Goal: Task Accomplishment & Management: Use online tool/utility

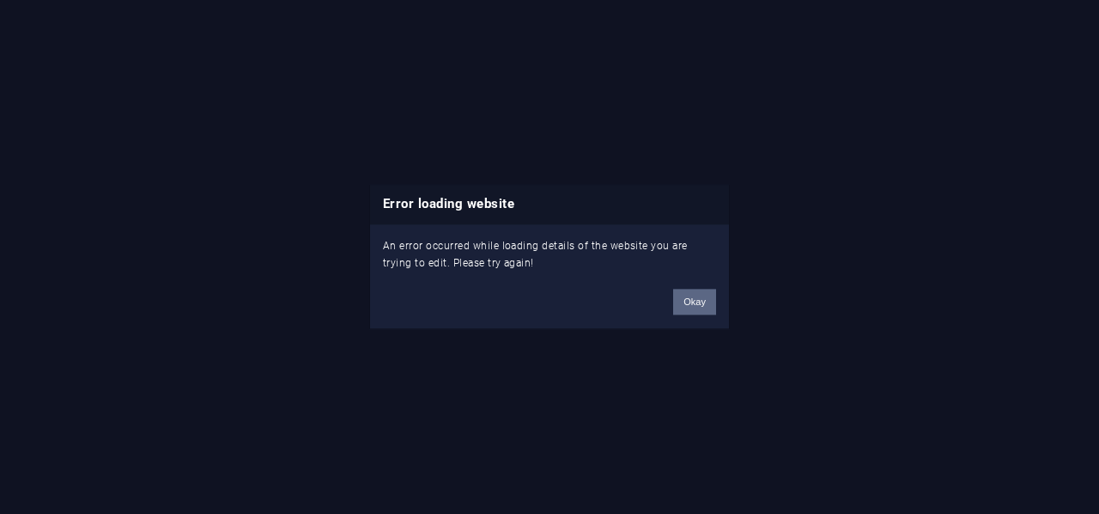
click at [680, 289] on button "Okay" at bounding box center [694, 302] width 43 height 26
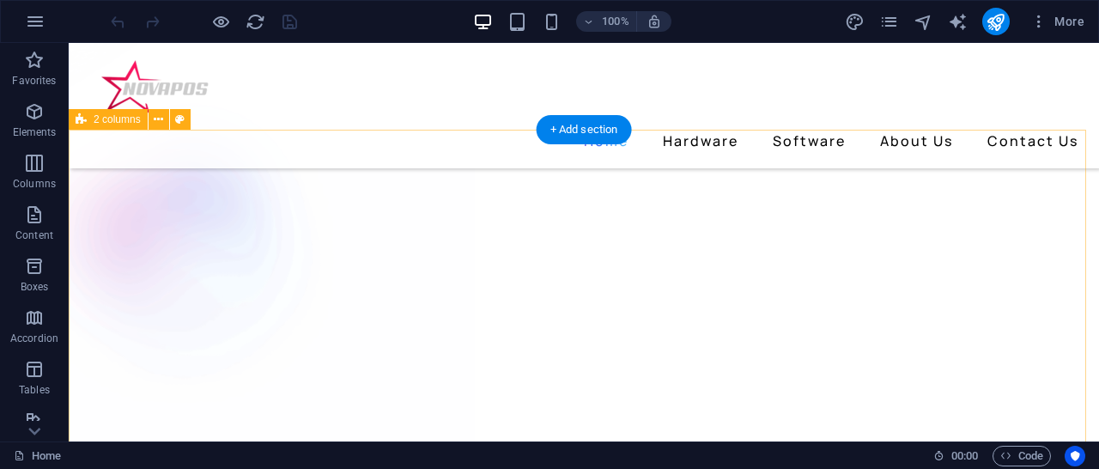
scroll to position [1283, 0]
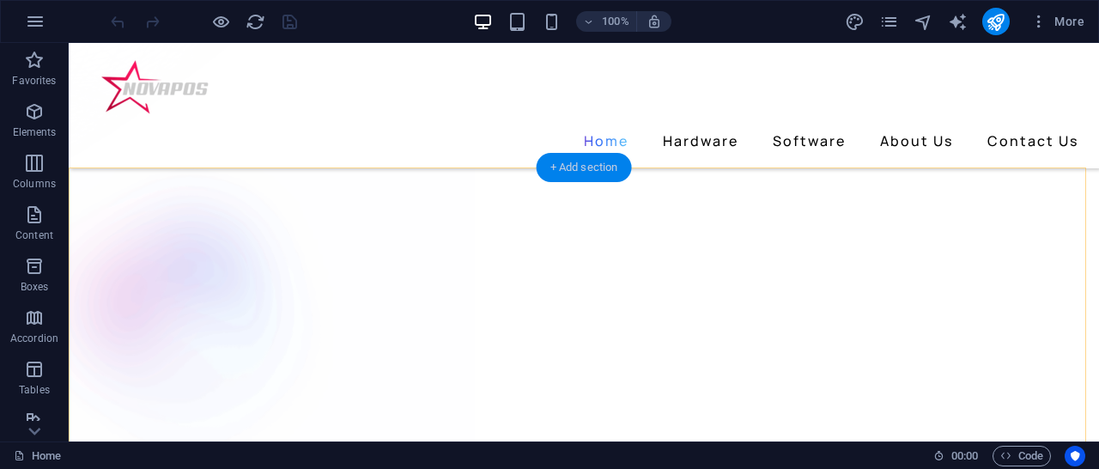
click at [594, 159] on div "+ Add section" at bounding box center [584, 167] width 95 height 29
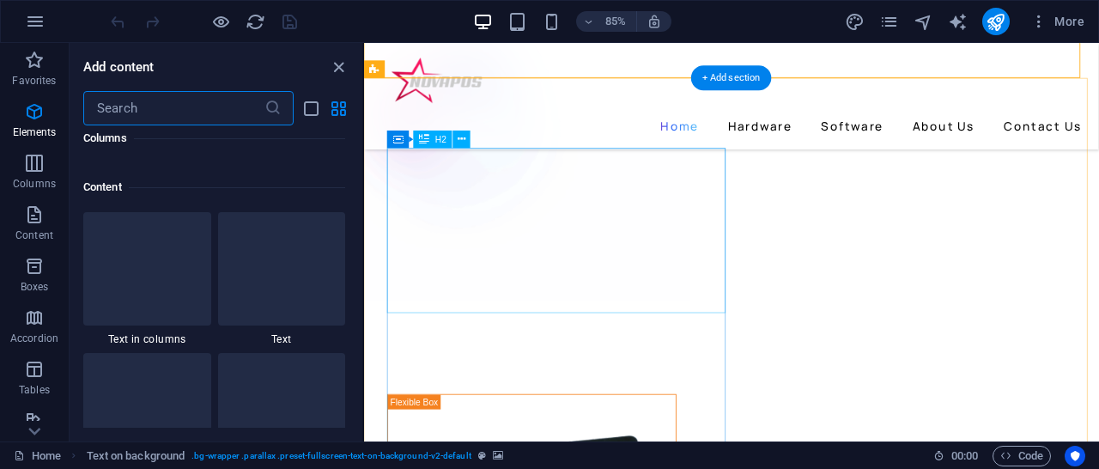
scroll to position [3005, 0]
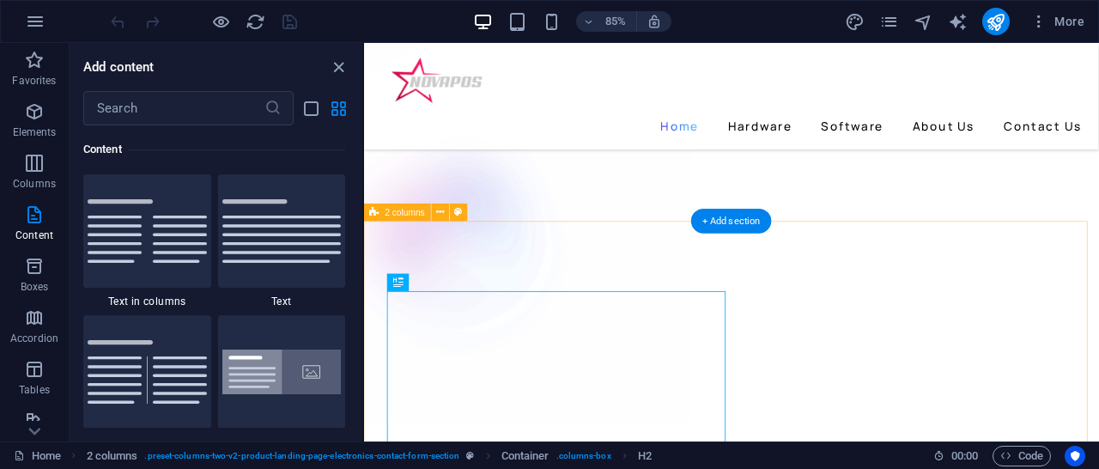
scroll to position [1104, 0]
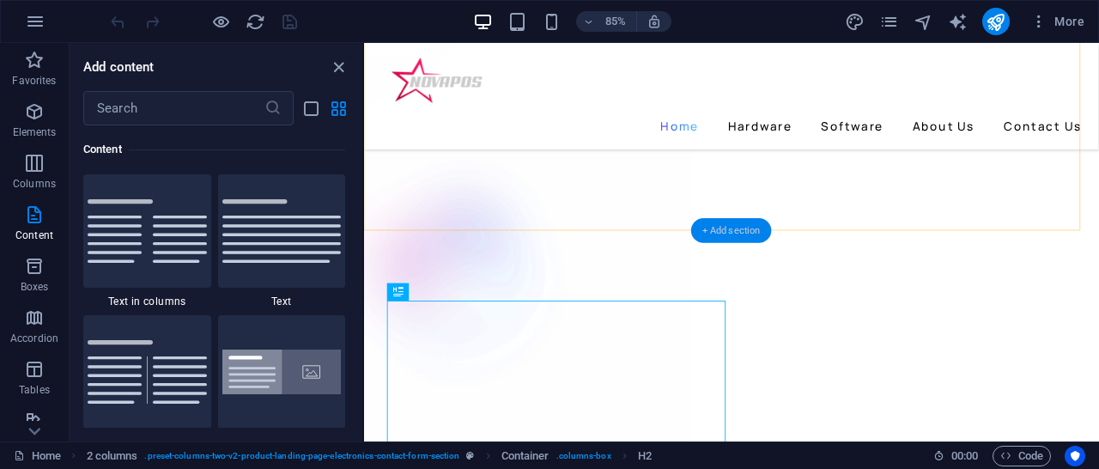
click at [727, 231] on div "+ Add section" at bounding box center [731, 230] width 81 height 25
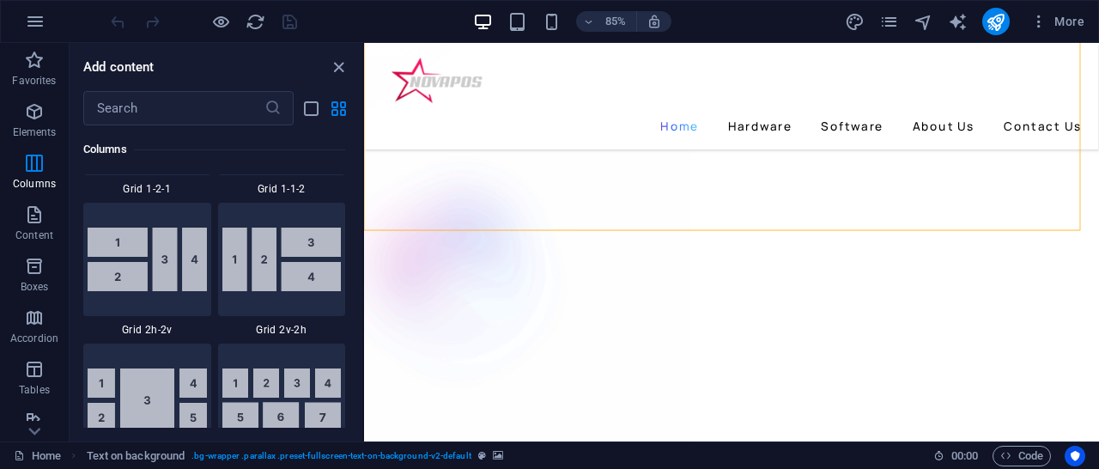
scroll to position [2629, 0]
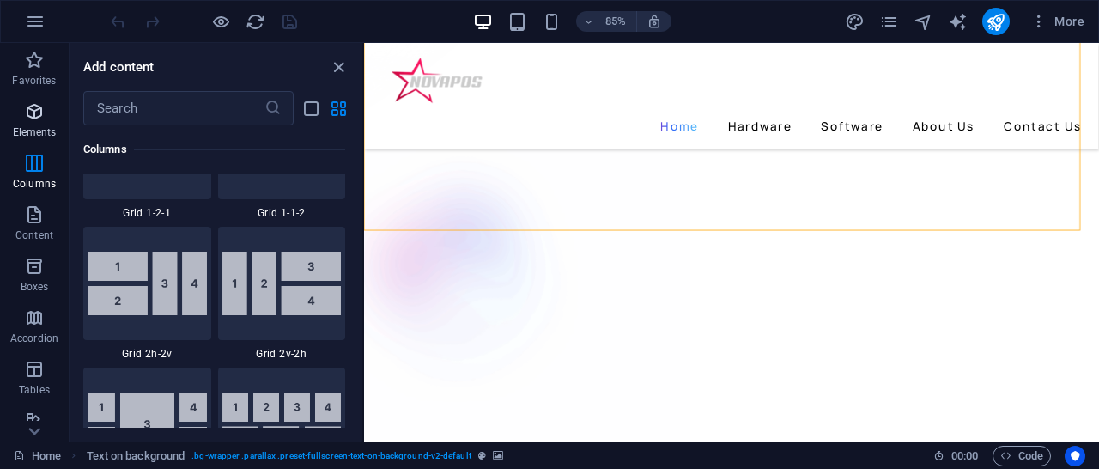
click at [40, 114] on icon "button" at bounding box center [34, 111] width 21 height 21
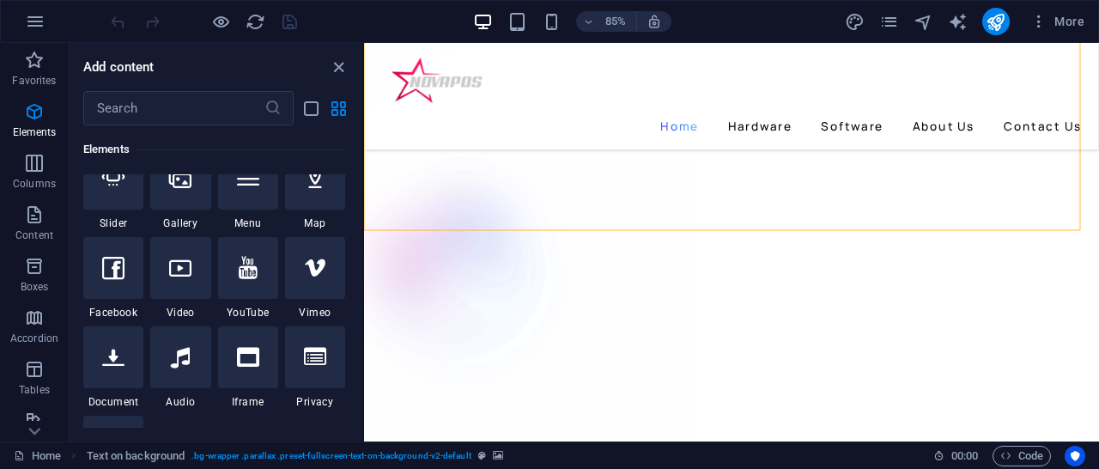
scroll to position [489, 0]
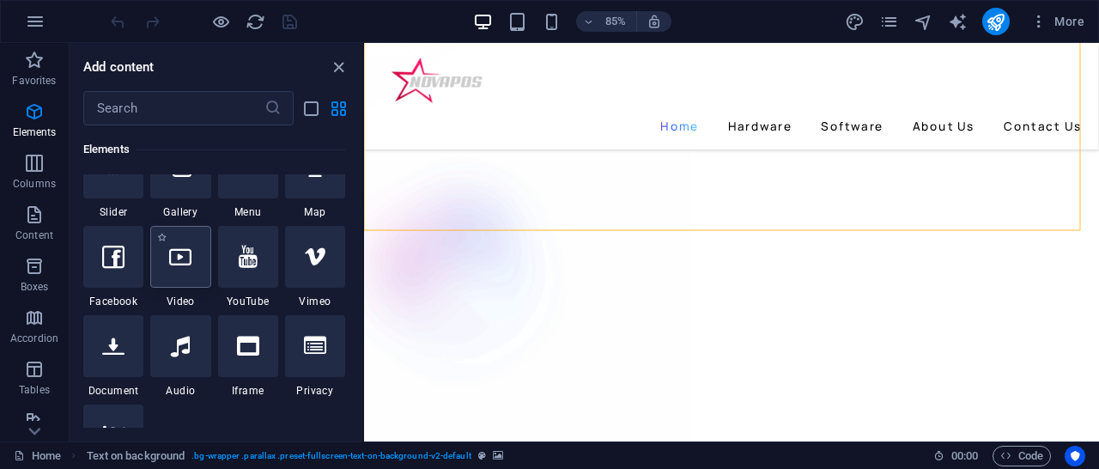
click at [175, 265] on icon at bounding box center [180, 257] width 22 height 22
select select "%"
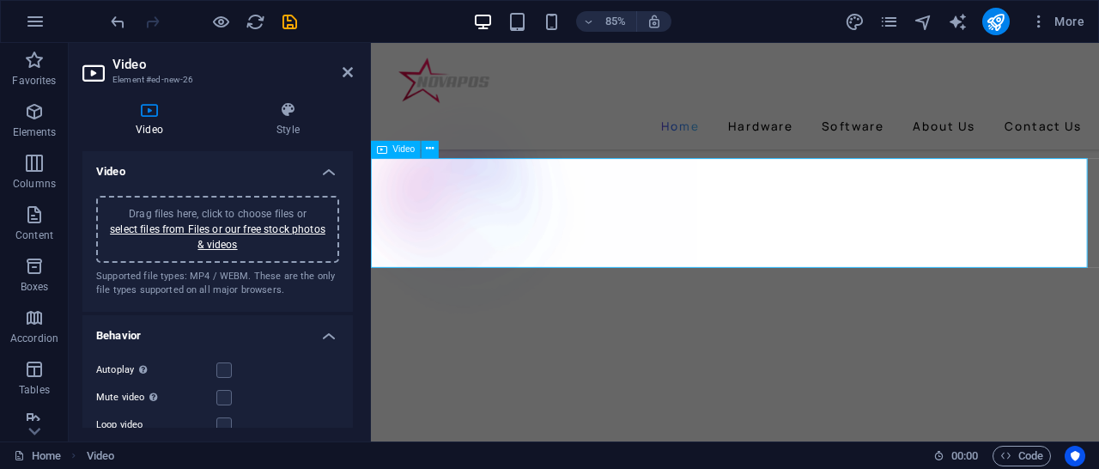
scroll to position [1179, 0]
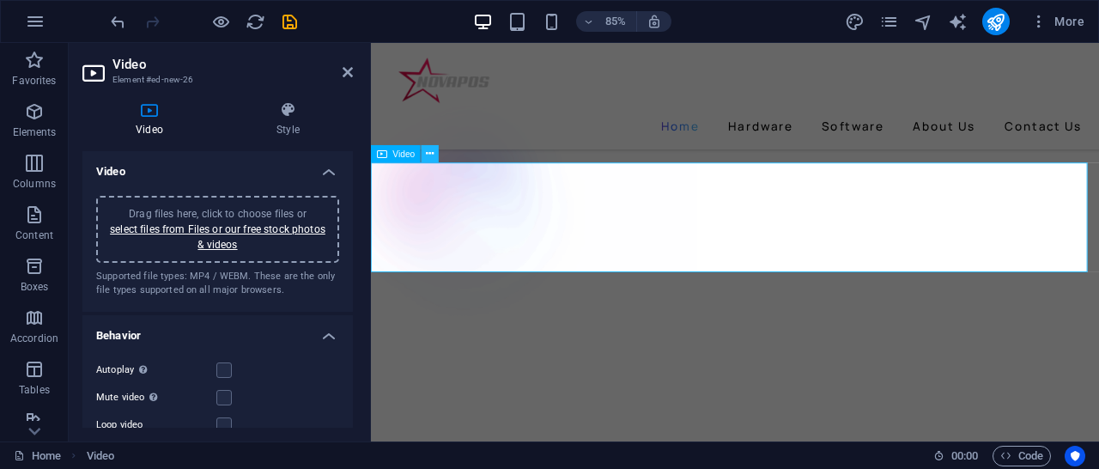
click at [429, 157] on icon at bounding box center [431, 153] width 8 height 15
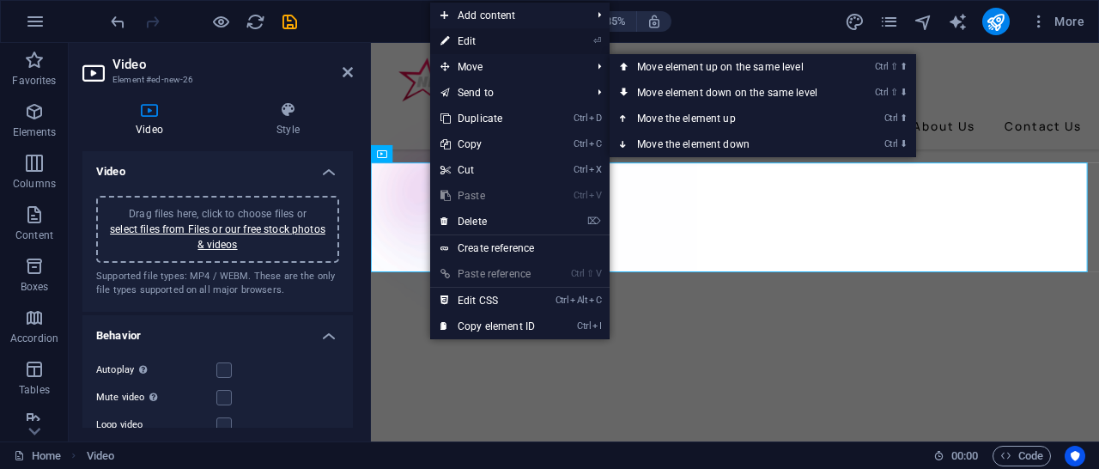
click at [477, 44] on link "⏎ Edit" at bounding box center [487, 41] width 115 height 26
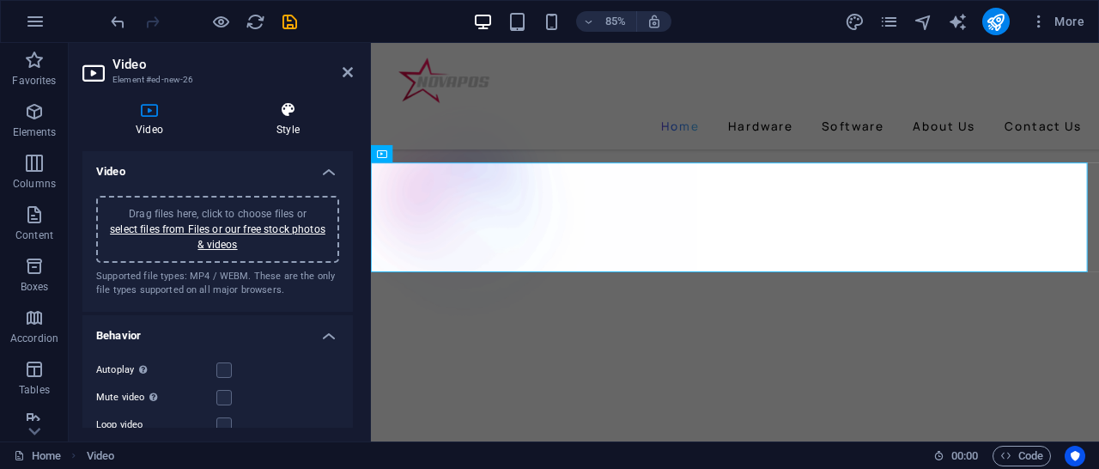
click at [284, 121] on h4 "Style" at bounding box center [288, 119] width 130 height 36
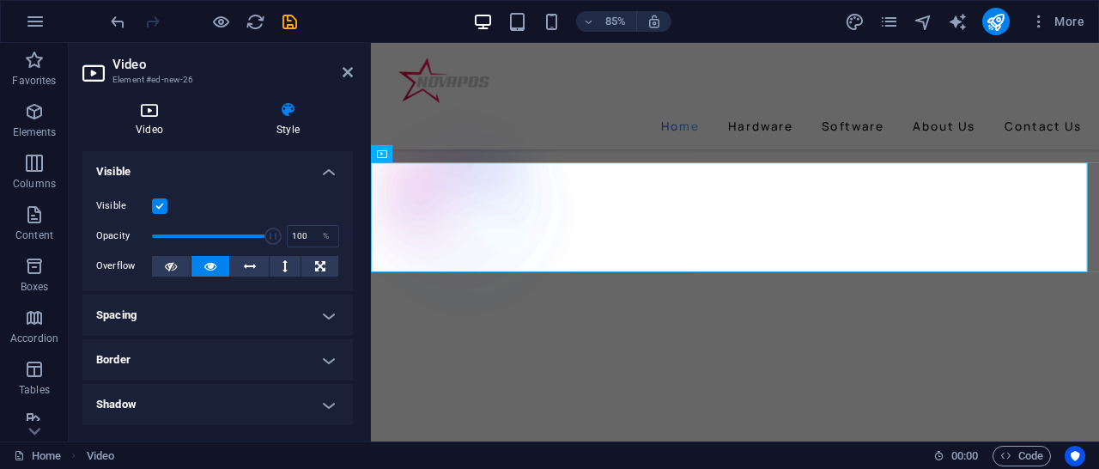
click at [149, 112] on icon at bounding box center [149, 109] width 134 height 17
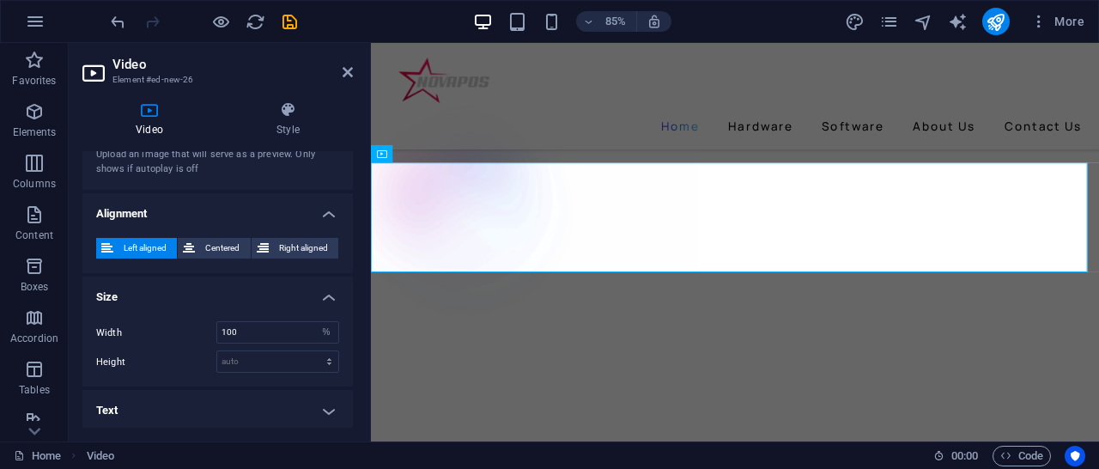
scroll to position [524, 0]
click at [280, 366] on select "auto px" at bounding box center [277, 361] width 121 height 21
select select "px"
click at [311, 351] on select "auto px" at bounding box center [277, 361] width 121 height 21
type input "0"
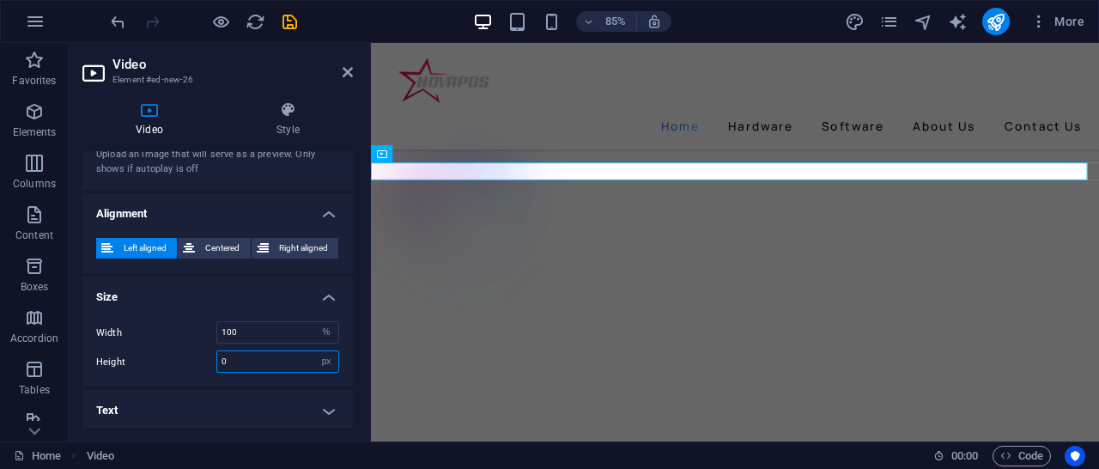
click at [258, 358] on input "0" at bounding box center [277, 361] width 121 height 21
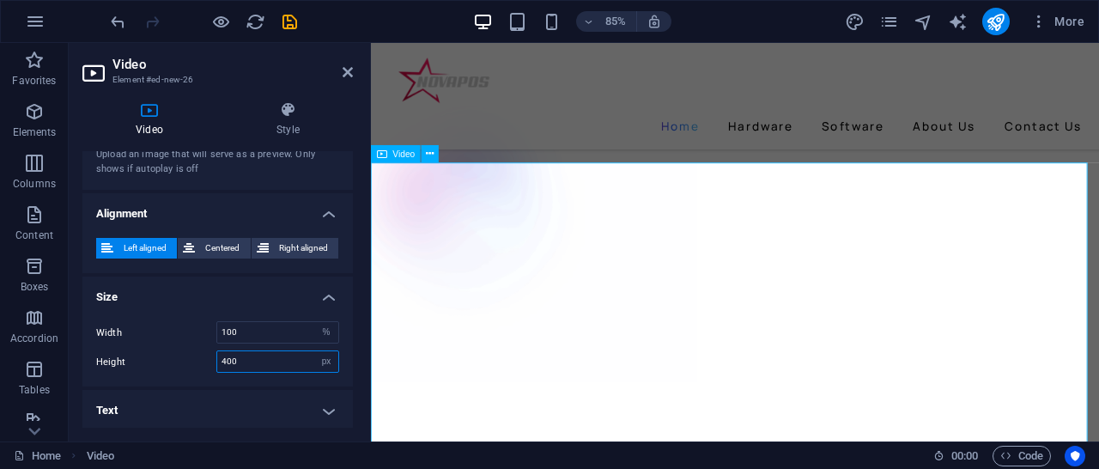
type input "400"
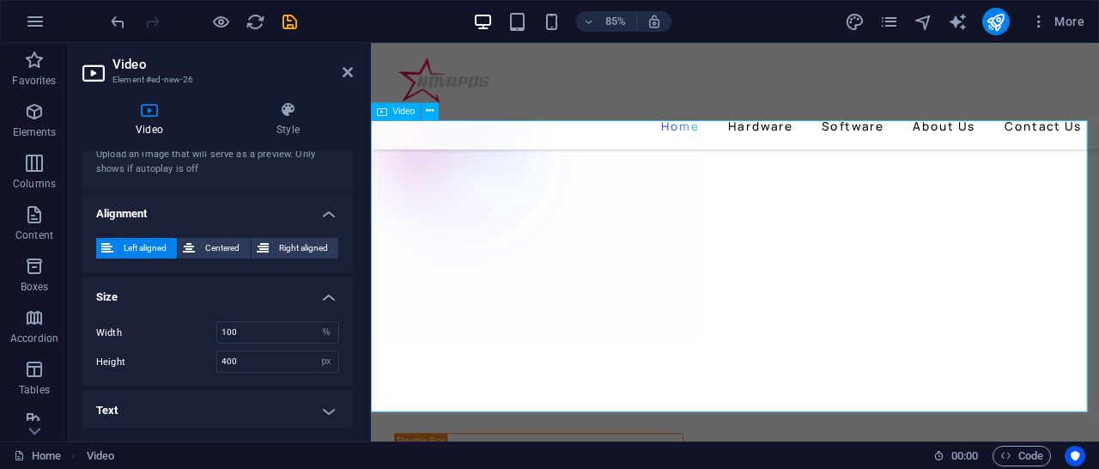
scroll to position [1229, 0]
click at [283, 355] on input "400" at bounding box center [277, 361] width 121 height 21
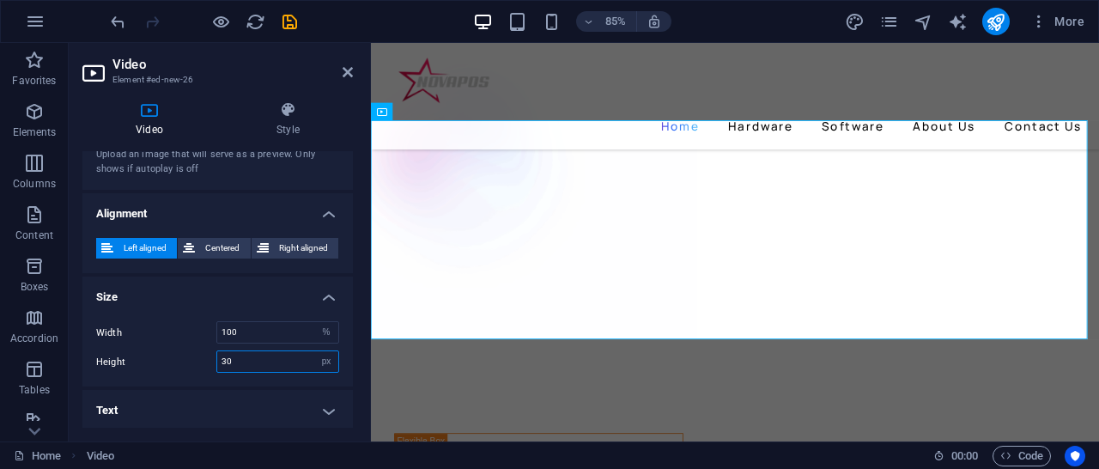
type input "3"
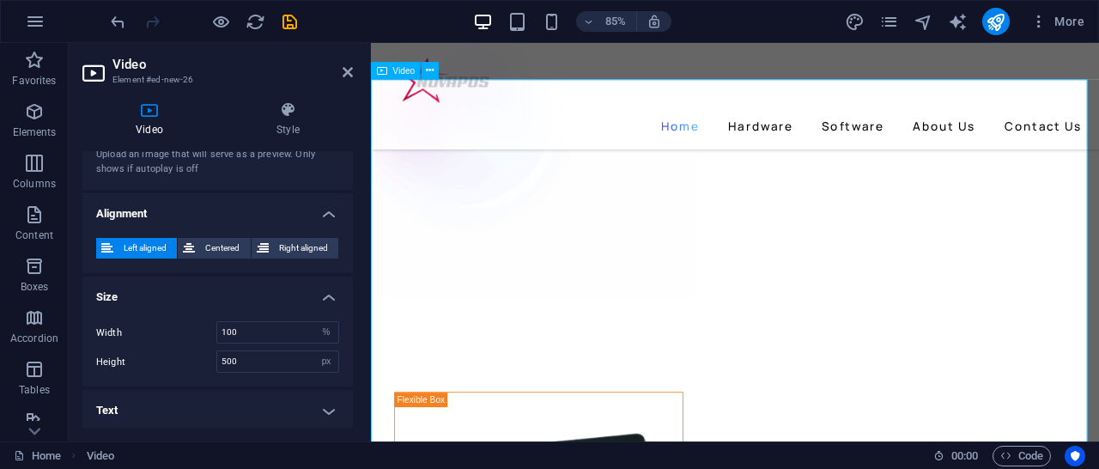
scroll to position [1279, 0]
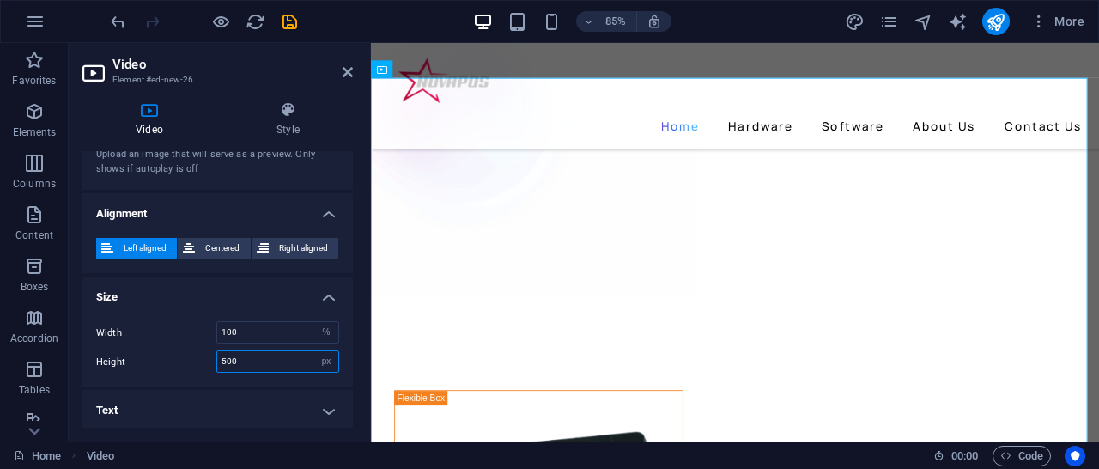
click at [290, 356] on input "500" at bounding box center [277, 361] width 121 height 21
type input "550"
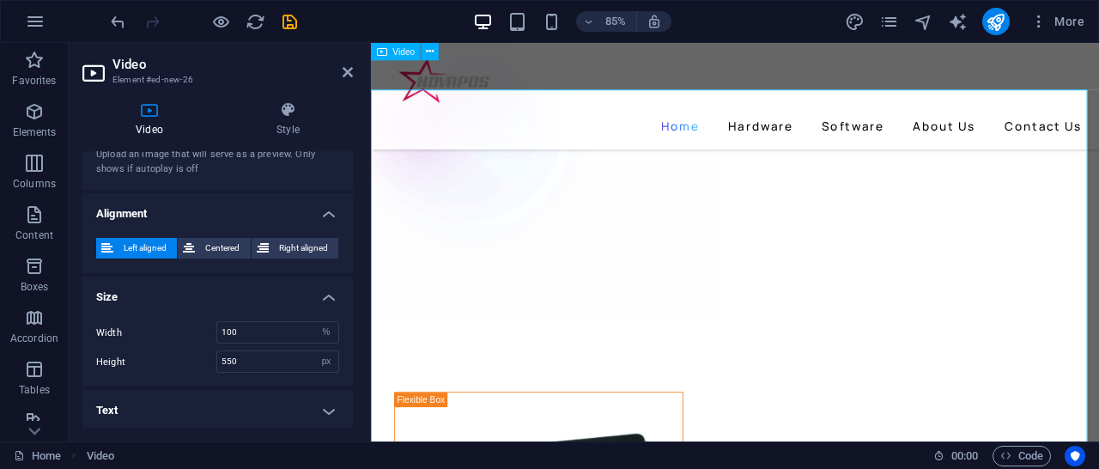
scroll to position [1250, 0]
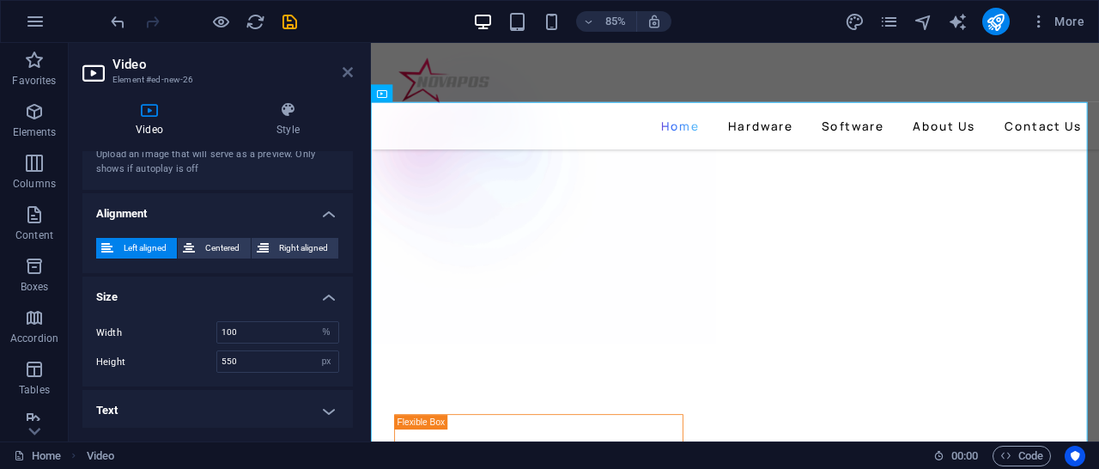
click at [349, 74] on icon at bounding box center [348, 72] width 10 height 14
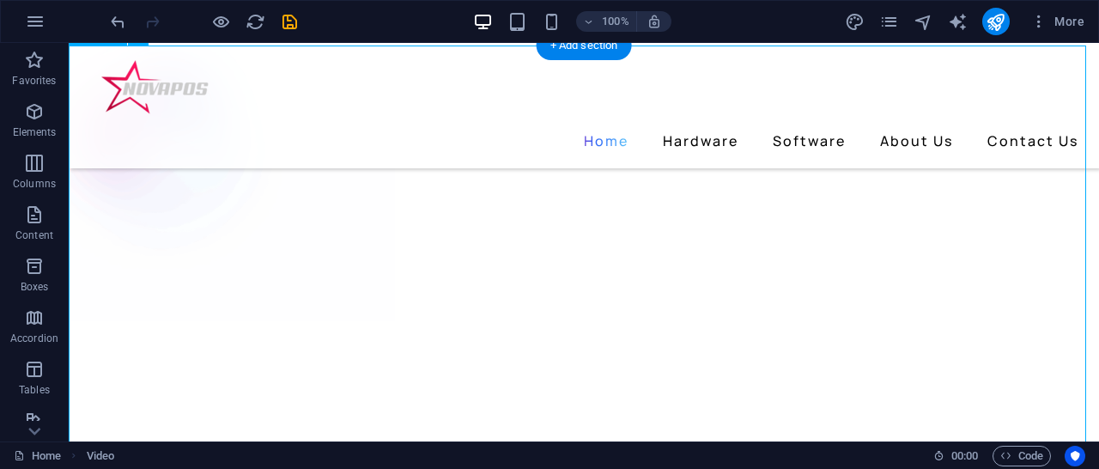
scroll to position [1409, 0]
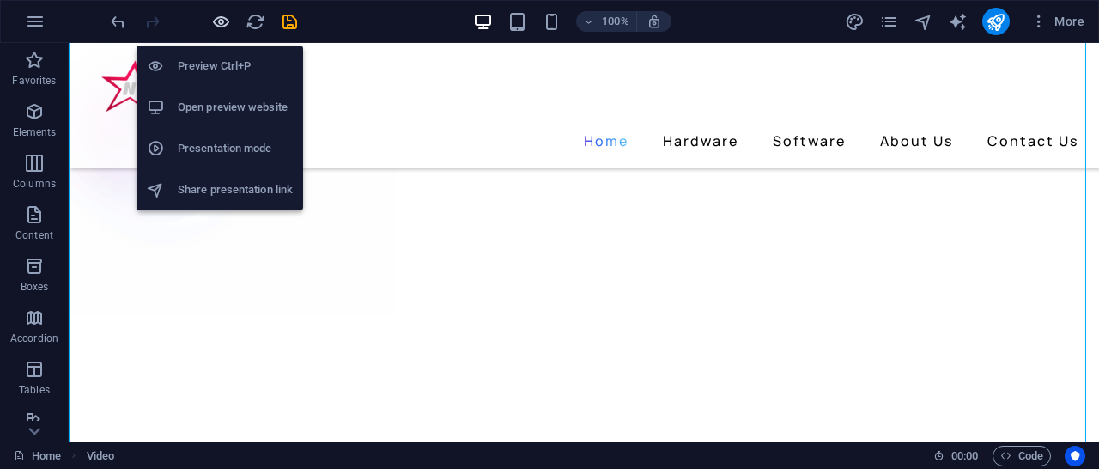
click at [216, 18] on icon "button" at bounding box center [221, 22] width 20 height 20
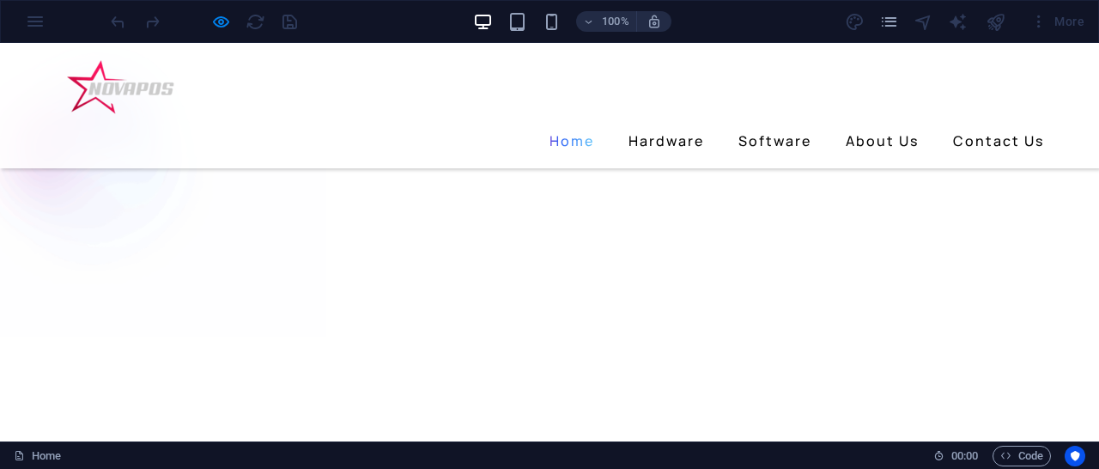
scroll to position [1401, 0]
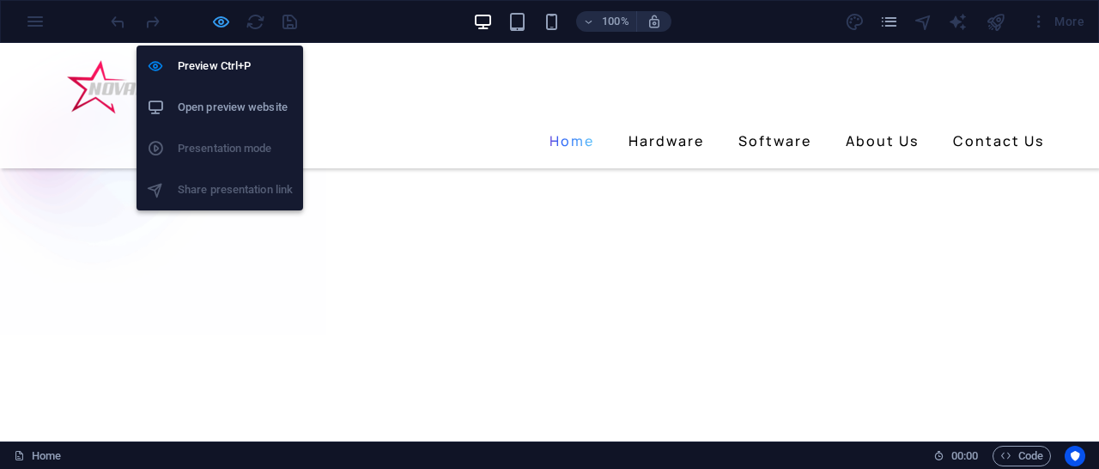
click at [218, 16] on icon "button" at bounding box center [221, 22] width 20 height 20
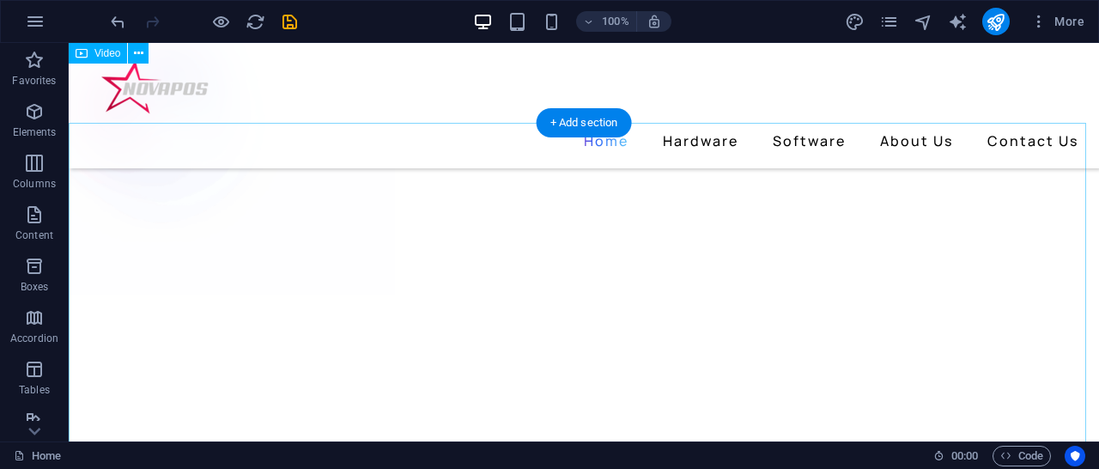
scroll to position [1284, 0]
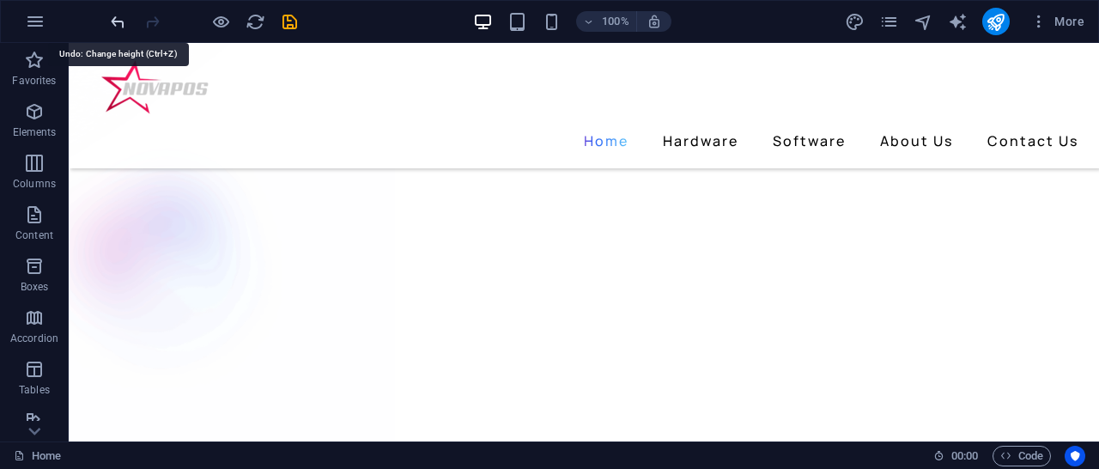
click at [109, 21] on icon "undo" at bounding box center [118, 22] width 20 height 20
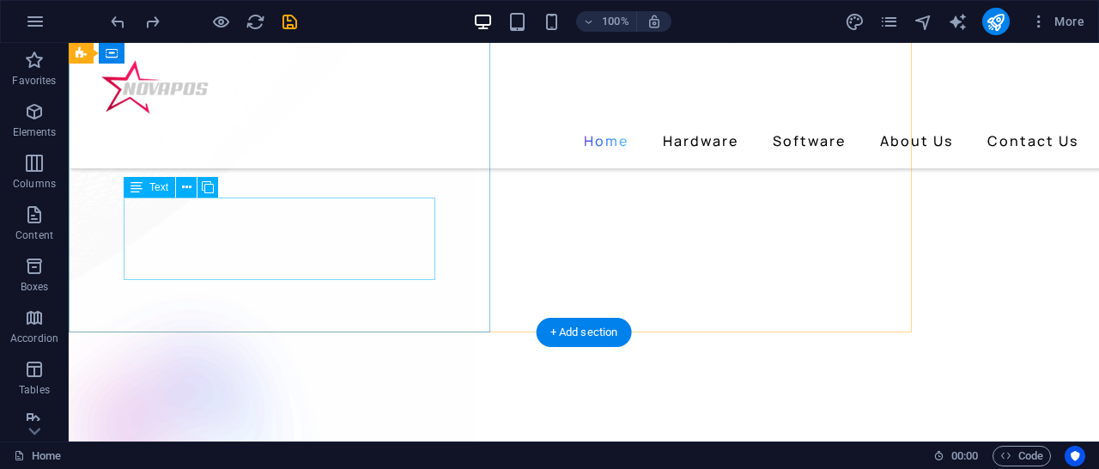
scroll to position [1160, 0]
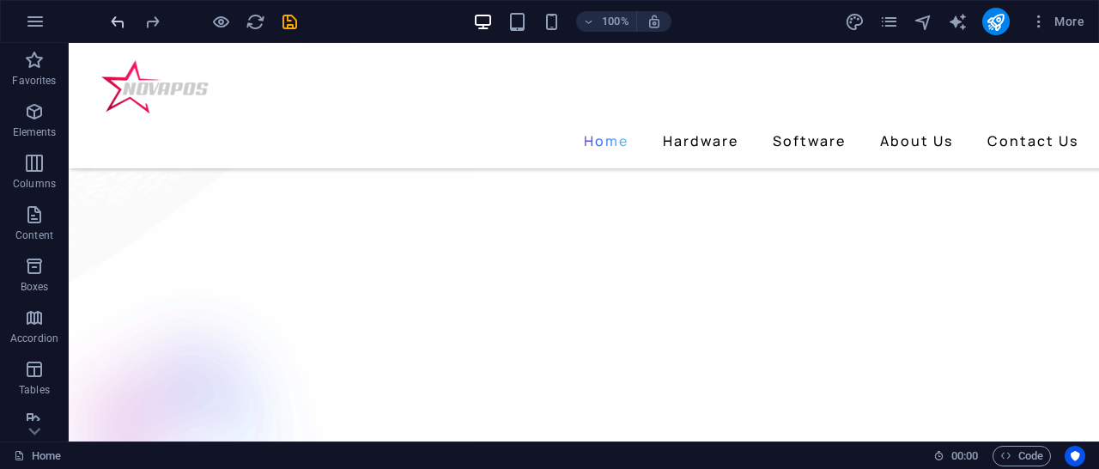
click at [124, 16] on icon "undo" at bounding box center [118, 22] width 20 height 20
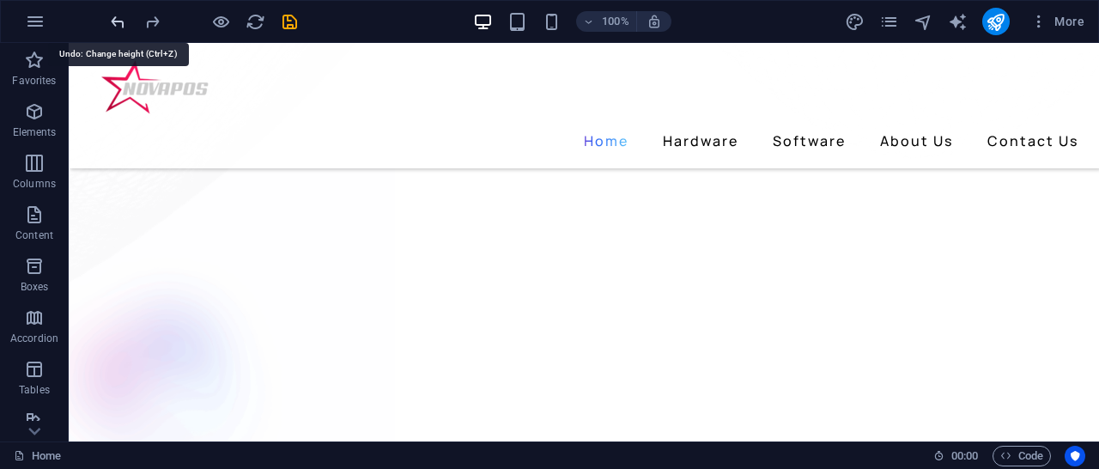
click at [124, 16] on icon "undo" at bounding box center [118, 22] width 20 height 20
click at [126, 16] on icon "undo" at bounding box center [118, 22] width 20 height 20
click at [113, 18] on icon "undo" at bounding box center [118, 22] width 20 height 20
click at [123, 23] on icon "undo" at bounding box center [118, 22] width 20 height 20
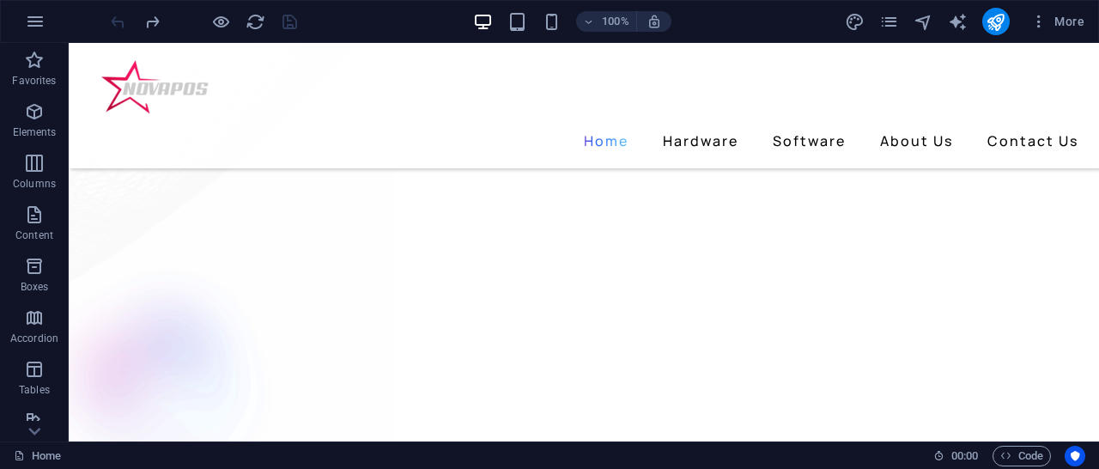
click at [123, 23] on div at bounding box center [203, 21] width 192 height 27
click at [151, 25] on icon "redo" at bounding box center [153, 22] width 20 height 20
click at [124, 20] on icon "undo" at bounding box center [118, 22] width 20 height 20
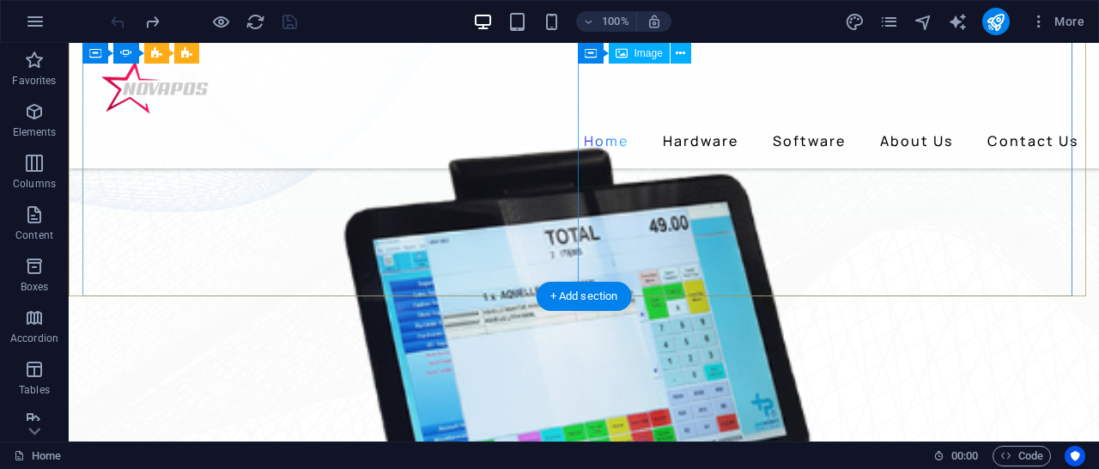
scroll to position [344, 0]
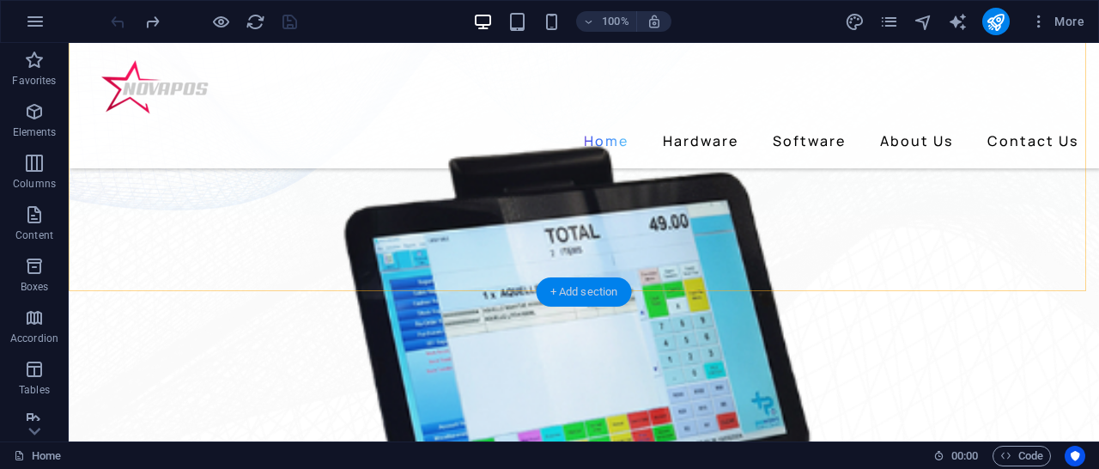
click at [606, 289] on div "+ Add section" at bounding box center [584, 291] width 95 height 29
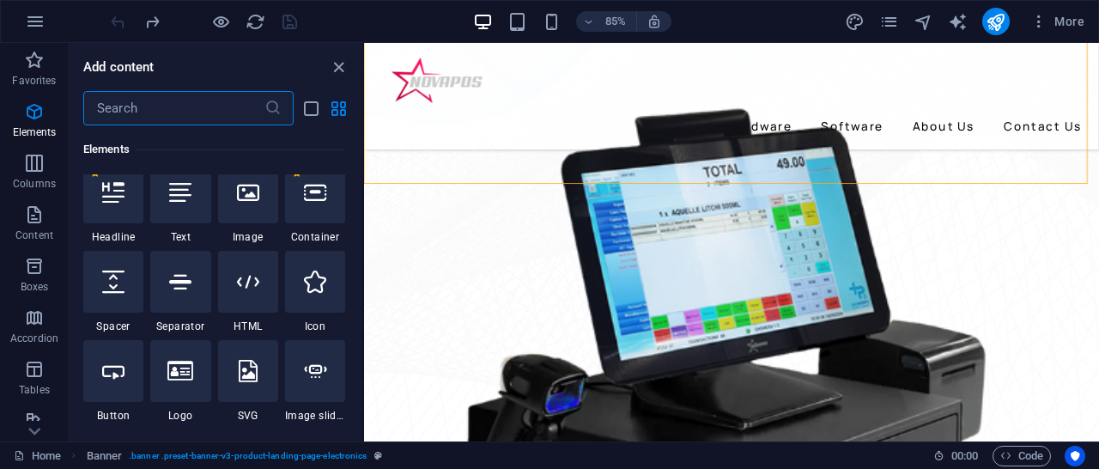
scroll to position [186, 0]
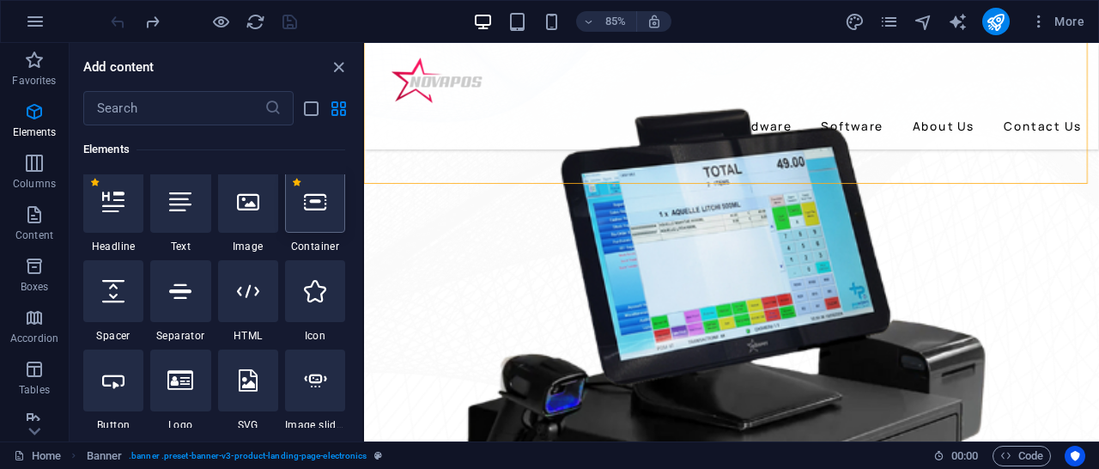
click at [317, 221] on div at bounding box center [315, 202] width 60 height 62
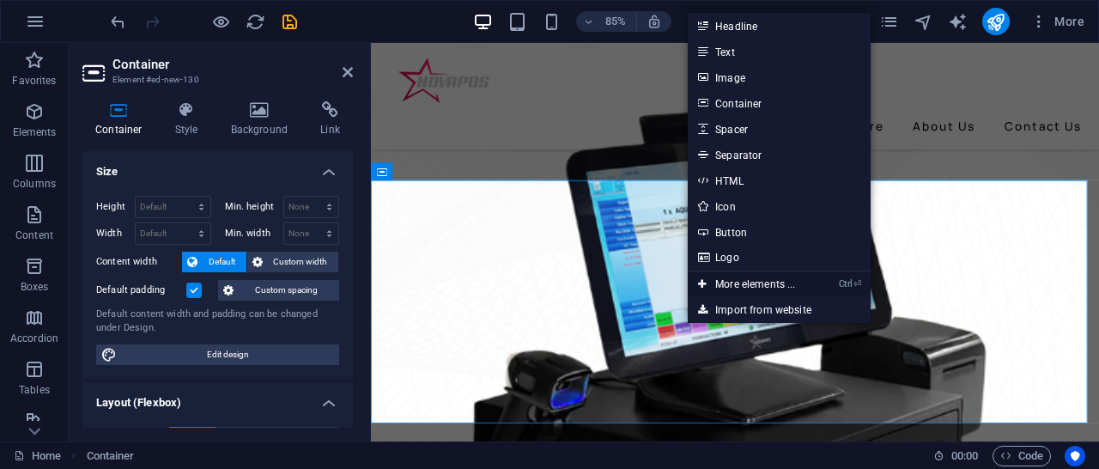
click at [740, 283] on link "Ctrl ⏎ More elements ..." at bounding box center [747, 284] width 118 height 26
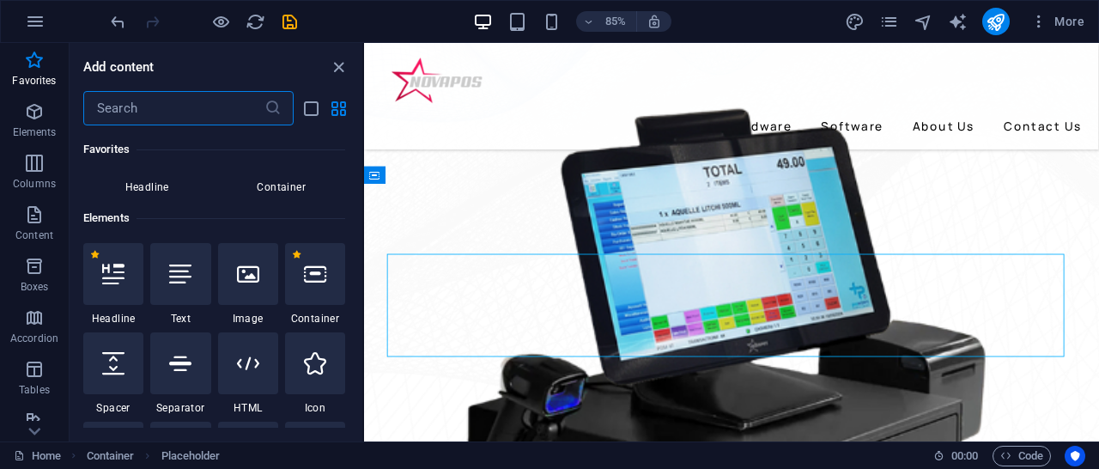
scroll to position [0, 0]
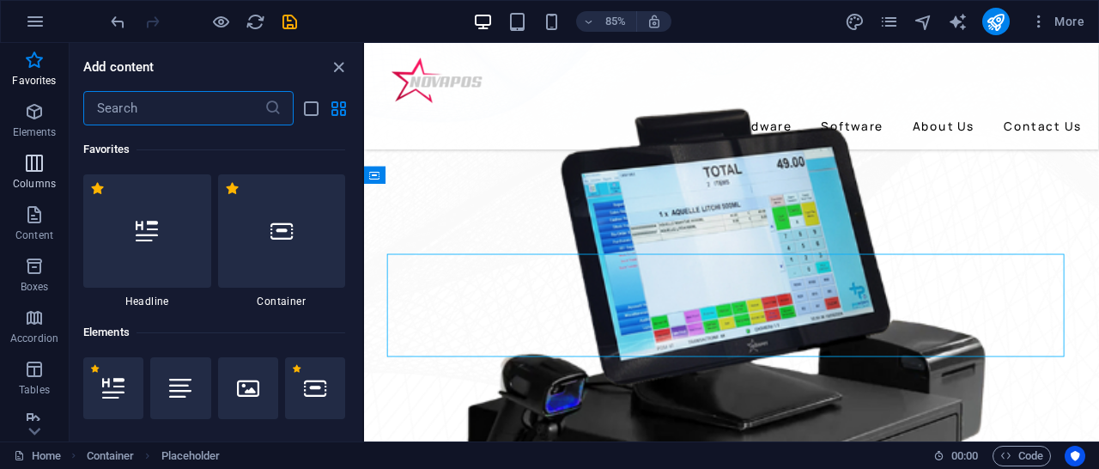
click at [38, 173] on span "Columns" at bounding box center [34, 173] width 69 height 41
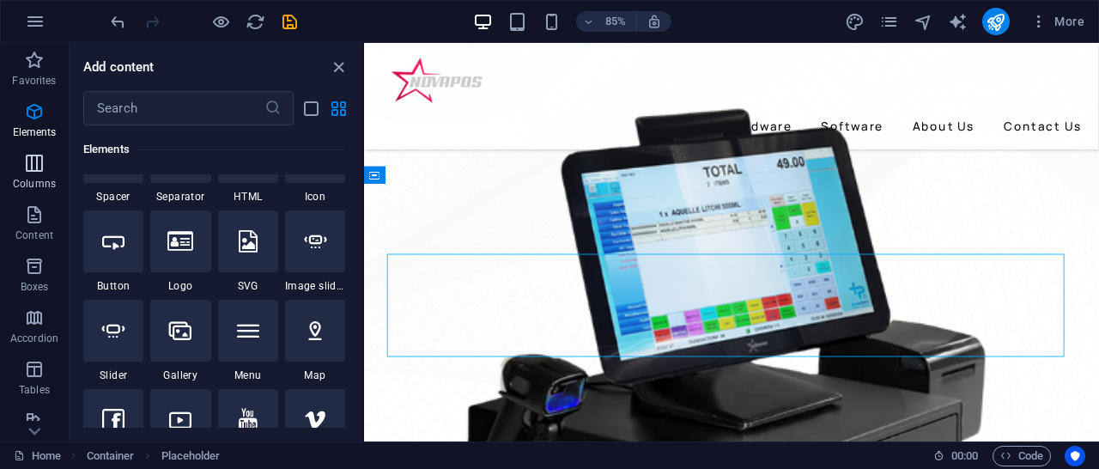
scroll to position [850, 0]
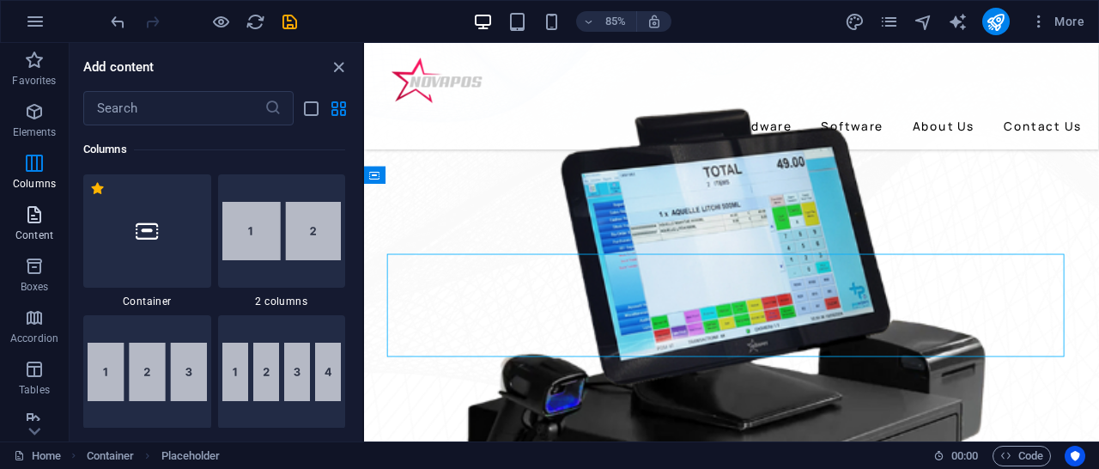
click at [43, 219] on icon "button" at bounding box center [34, 214] width 21 height 21
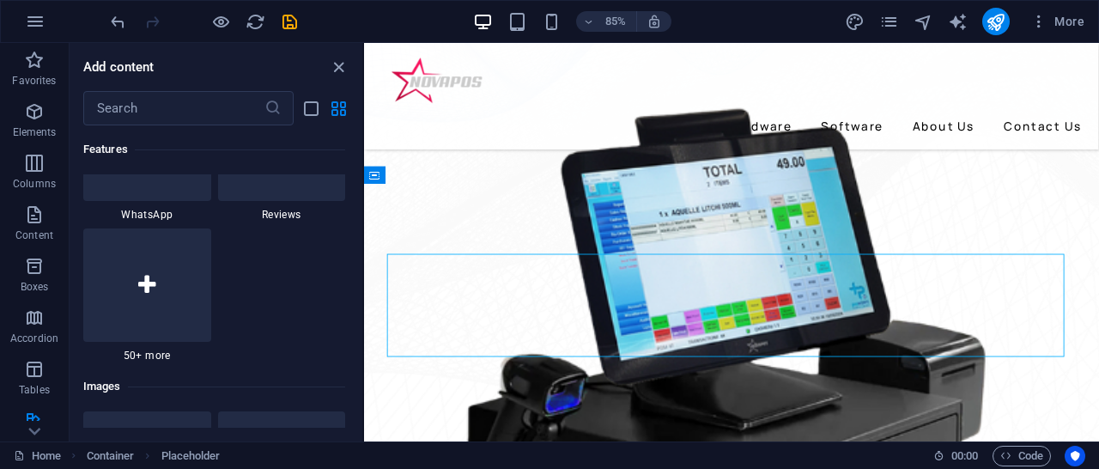
scroll to position [8476, 0]
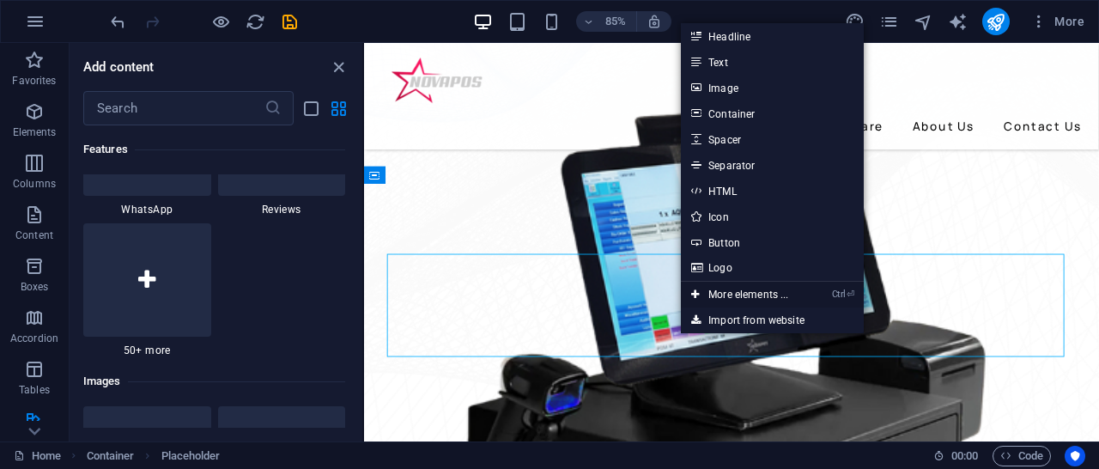
click at [742, 297] on link "Ctrl ⏎ More elements ..." at bounding box center [740, 295] width 118 height 26
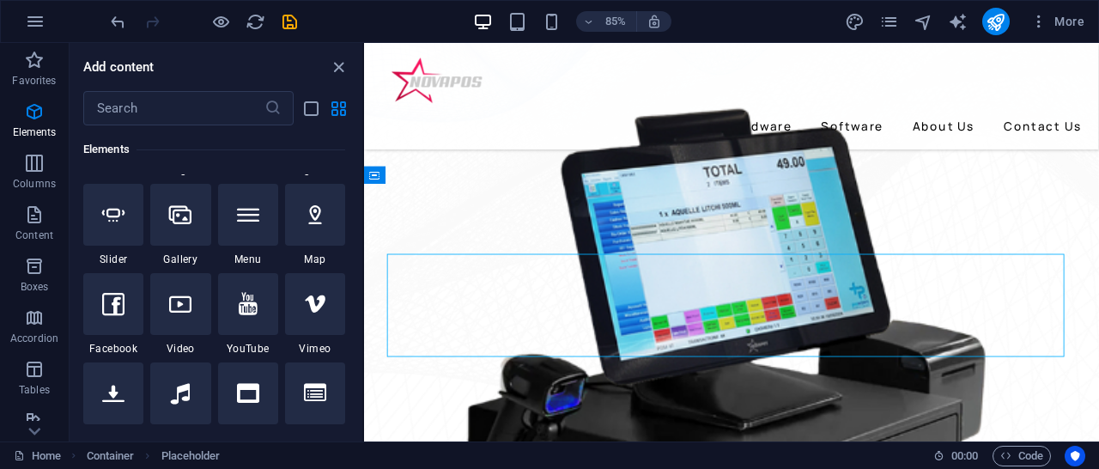
scroll to position [437, 0]
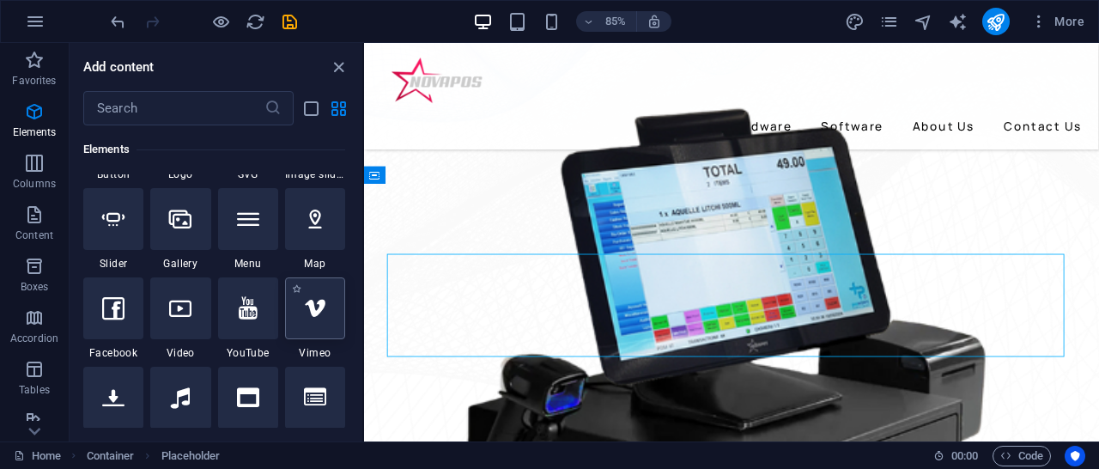
click at [306, 294] on div at bounding box center [315, 308] width 60 height 62
select select "ar16_9"
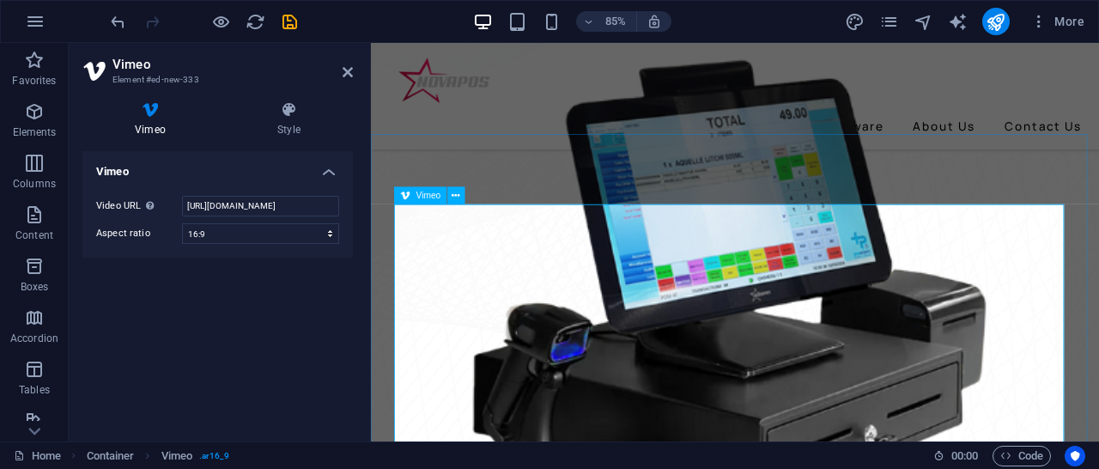
scroll to position [398, 0]
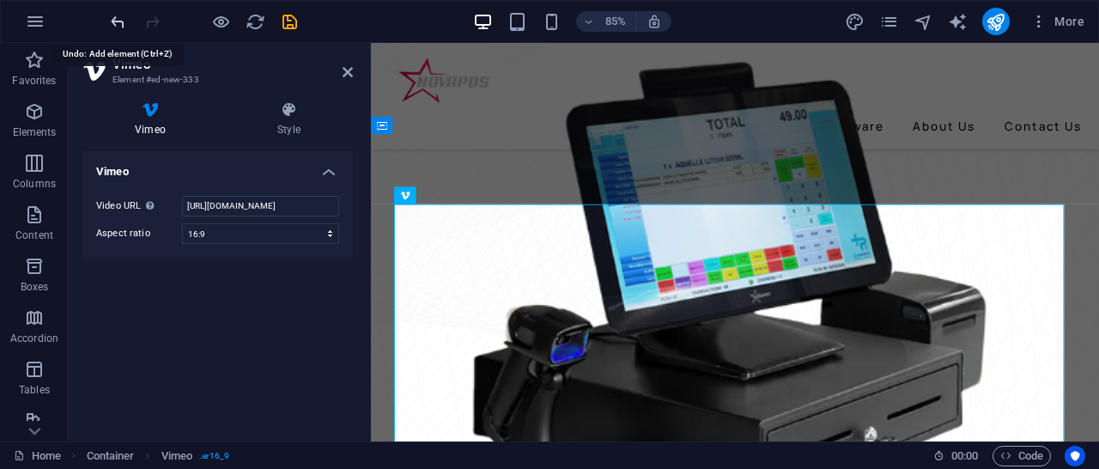
click at [113, 21] on icon "undo" at bounding box center [118, 22] width 20 height 20
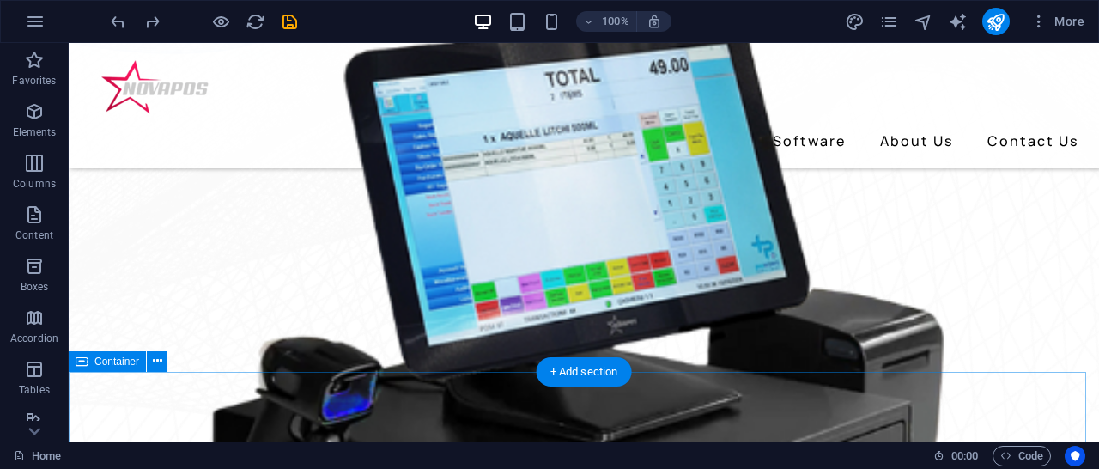
scroll to position [515, 0]
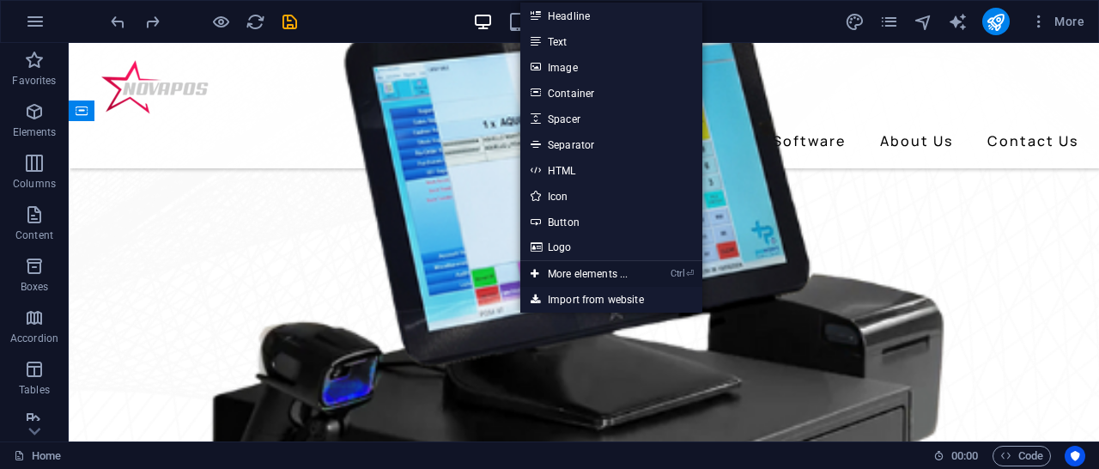
click at [591, 273] on link "Ctrl ⏎ More elements ..." at bounding box center [579, 274] width 118 height 26
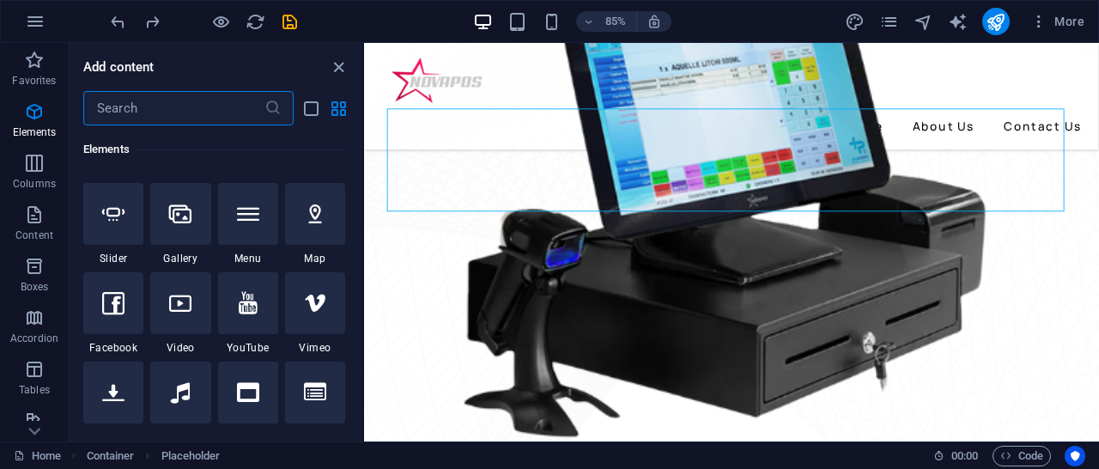
scroll to position [447, 0]
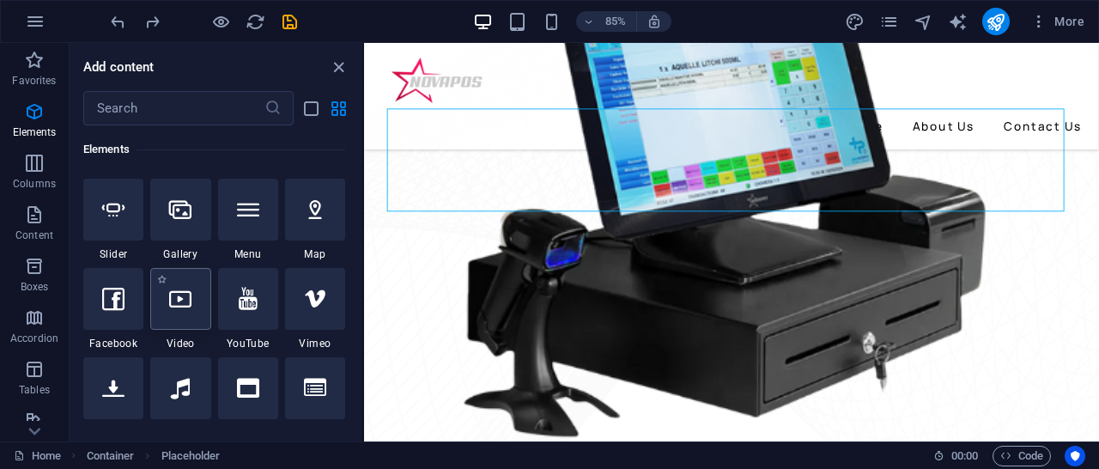
click at [180, 303] on icon at bounding box center [180, 299] width 22 height 22
select select "%"
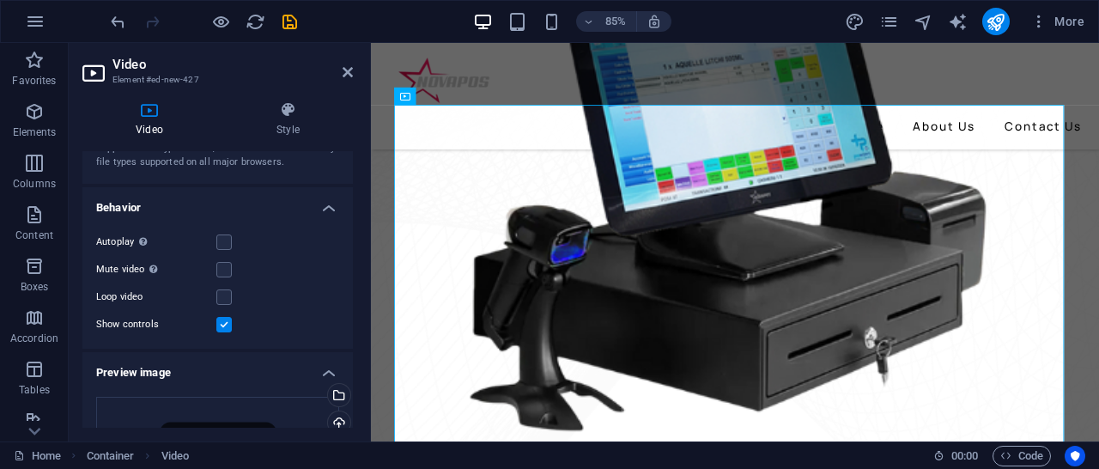
scroll to position [129, 0]
click at [224, 237] on label at bounding box center [223, 241] width 15 height 15
click at [0, 0] on input "Autoplay Autoplay is only available if muted is checked" at bounding box center [0, 0] width 0 height 0
click at [223, 245] on label at bounding box center [223, 241] width 15 height 15
click at [0, 0] on input "Autoplay Autoplay is only available if muted is checked" at bounding box center [0, 0] width 0 height 0
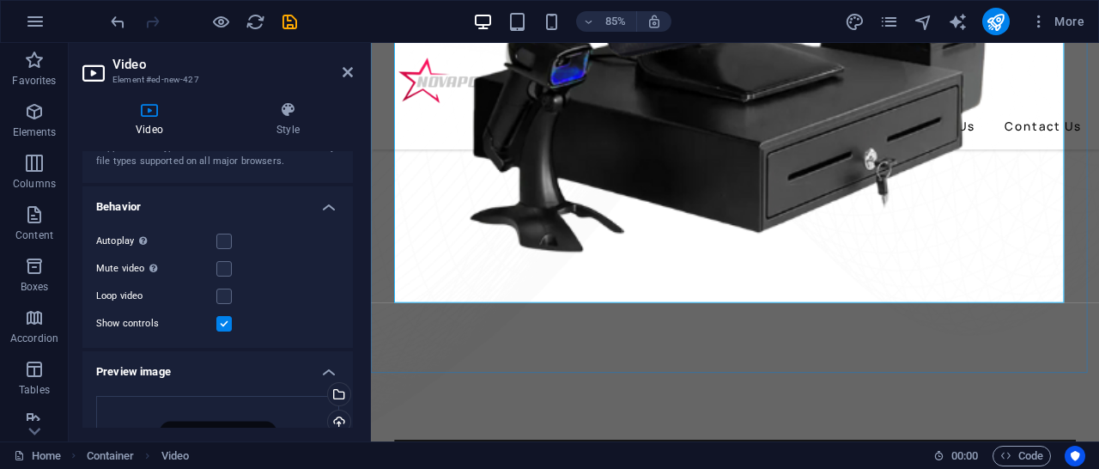
scroll to position [727, 0]
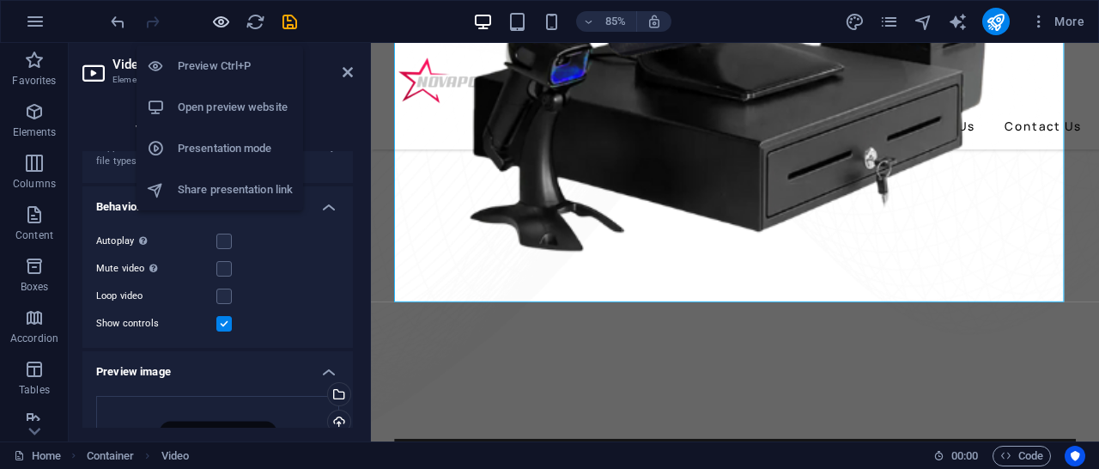
click at [227, 24] on icon "button" at bounding box center [221, 22] width 20 height 20
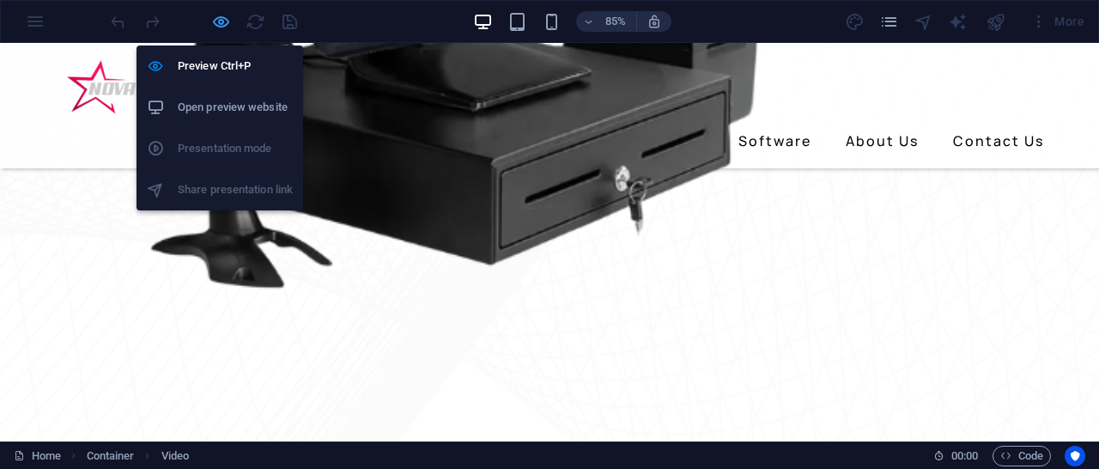
scroll to position [819, 0]
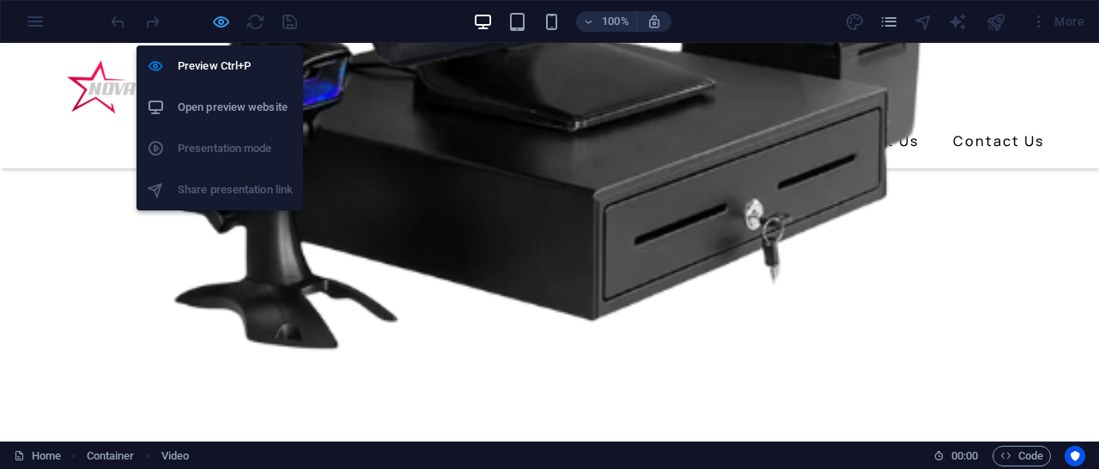
click at [217, 25] on icon "button" at bounding box center [221, 22] width 20 height 20
select select "%"
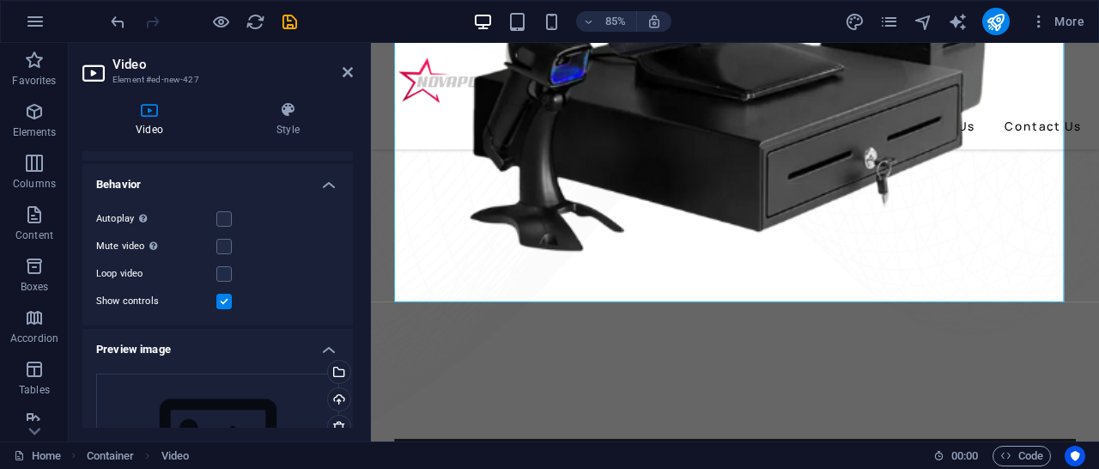
scroll to position [166, 0]
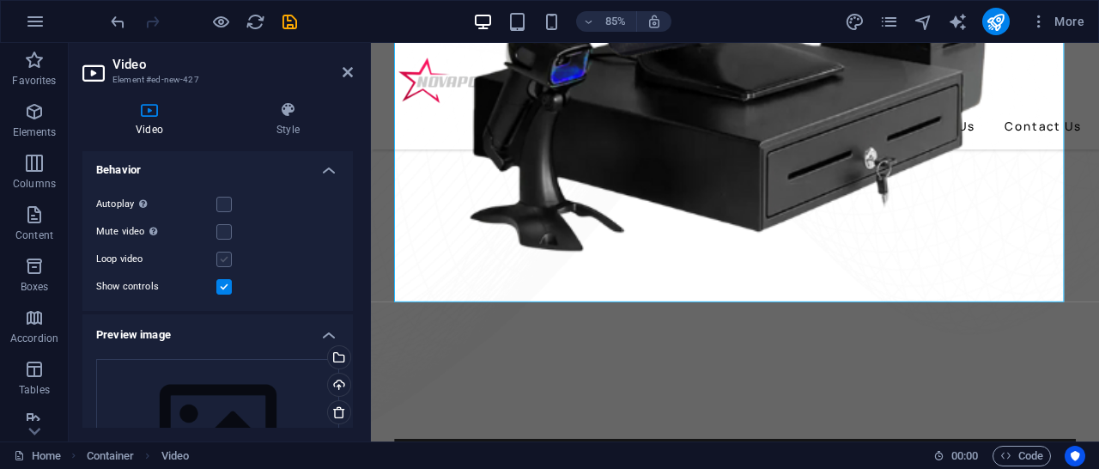
click at [222, 258] on label at bounding box center [223, 259] width 15 height 15
click at [0, 0] on input "Loop video" at bounding box center [0, 0] width 0 height 0
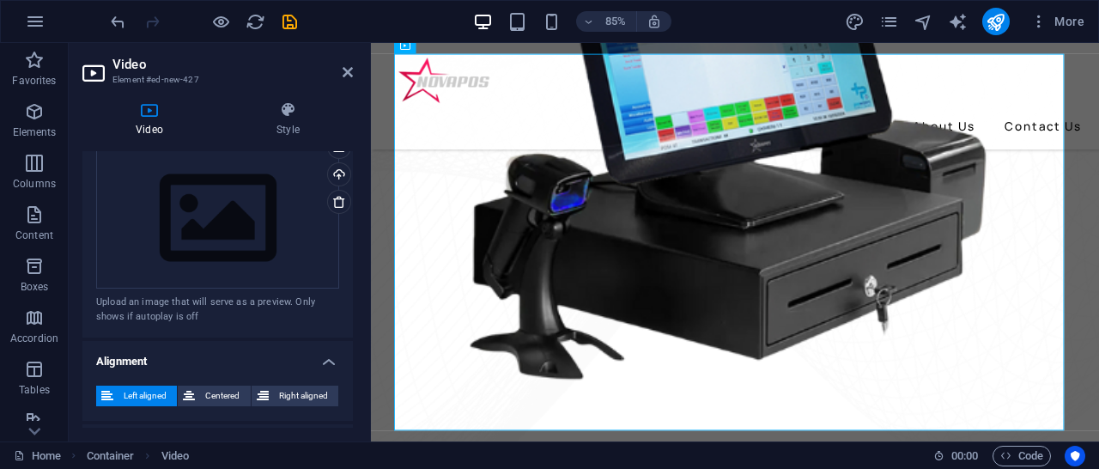
scroll to position [377, 0]
click at [213, 231] on div "Drag files here, click to choose files or select files from Files or our free s…" at bounding box center [217, 218] width 243 height 141
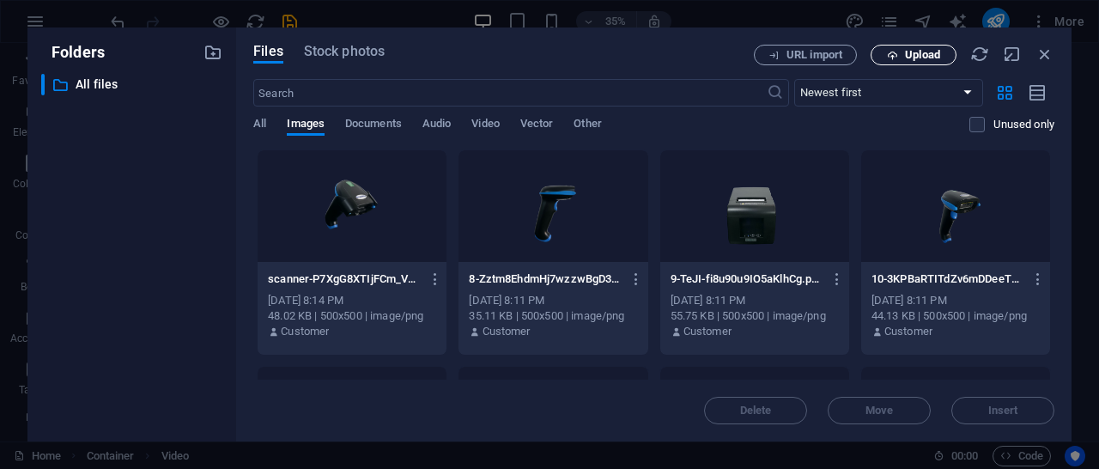
click at [926, 52] on span "Upload" at bounding box center [922, 55] width 35 height 10
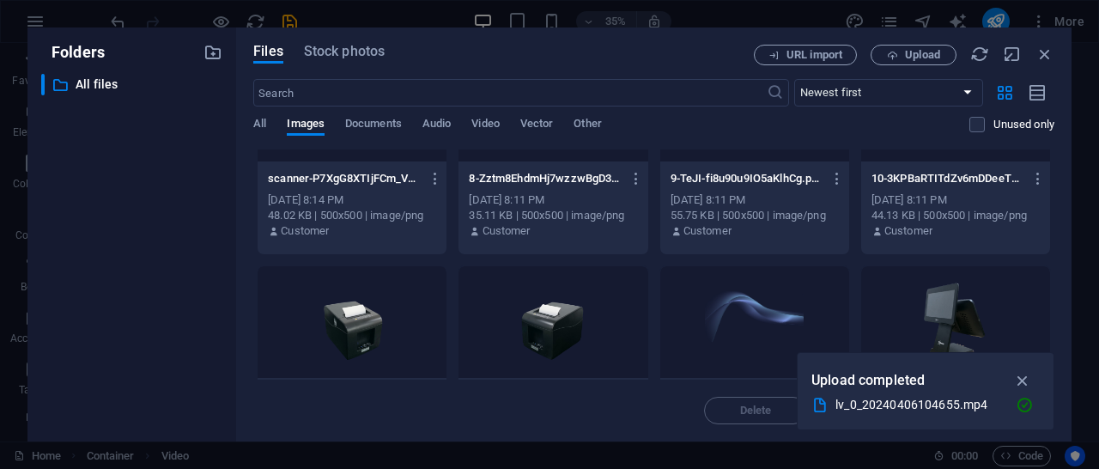
scroll to position [0, 0]
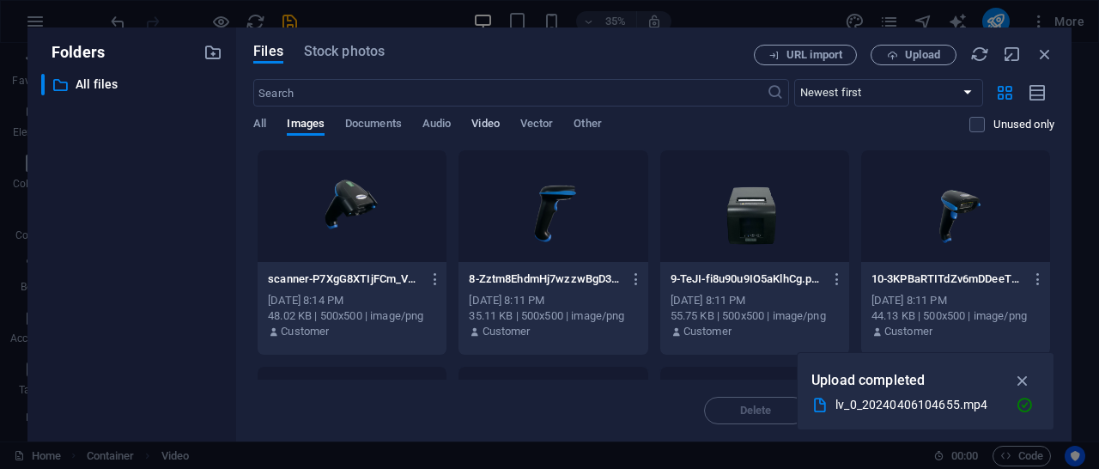
click at [483, 125] on span "Video" at bounding box center [484, 125] width 27 height 24
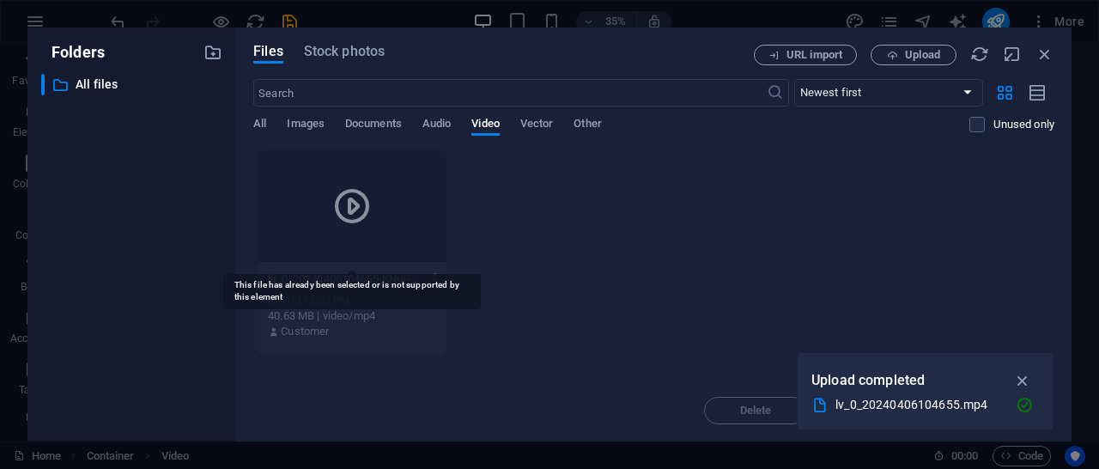
click at [370, 231] on div at bounding box center [352, 206] width 189 height 112
click at [345, 210] on icon at bounding box center [351, 205] width 41 height 41
click at [431, 280] on icon "button" at bounding box center [436, 278] width 16 height 15
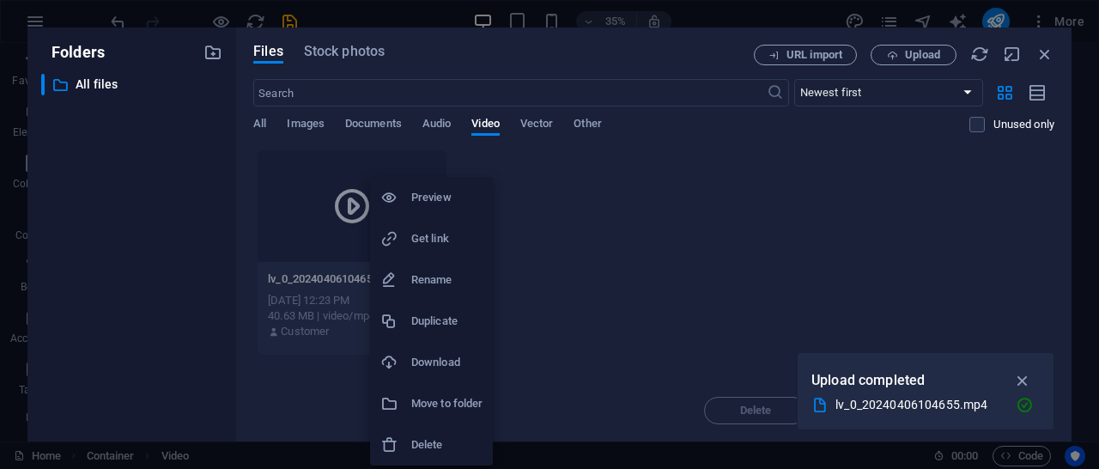
click at [923, 396] on div at bounding box center [549, 234] width 1099 height 469
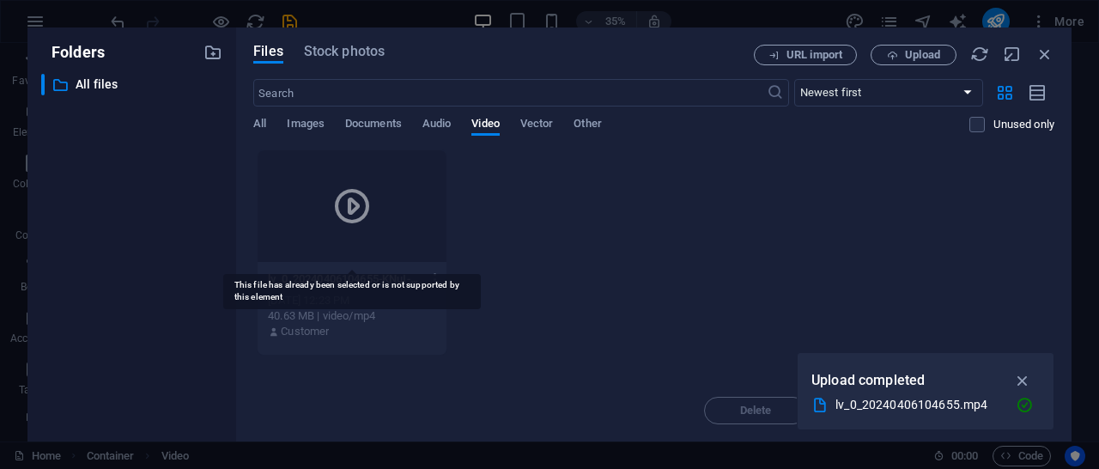
click at [344, 258] on div at bounding box center [352, 206] width 189 height 112
click at [344, 210] on icon at bounding box center [351, 205] width 41 height 41
click at [305, 128] on span "Images" at bounding box center [306, 125] width 38 height 24
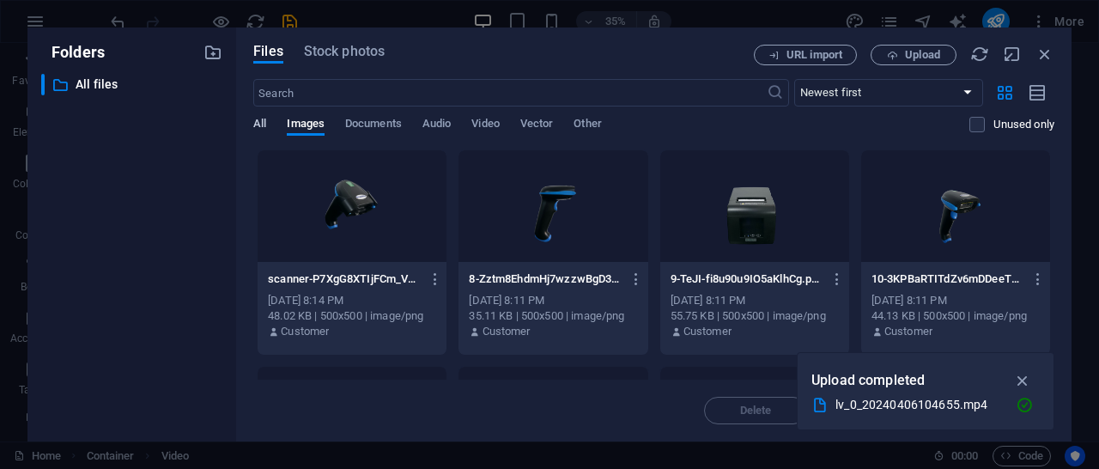
click at [260, 126] on span "All" at bounding box center [259, 125] width 13 height 24
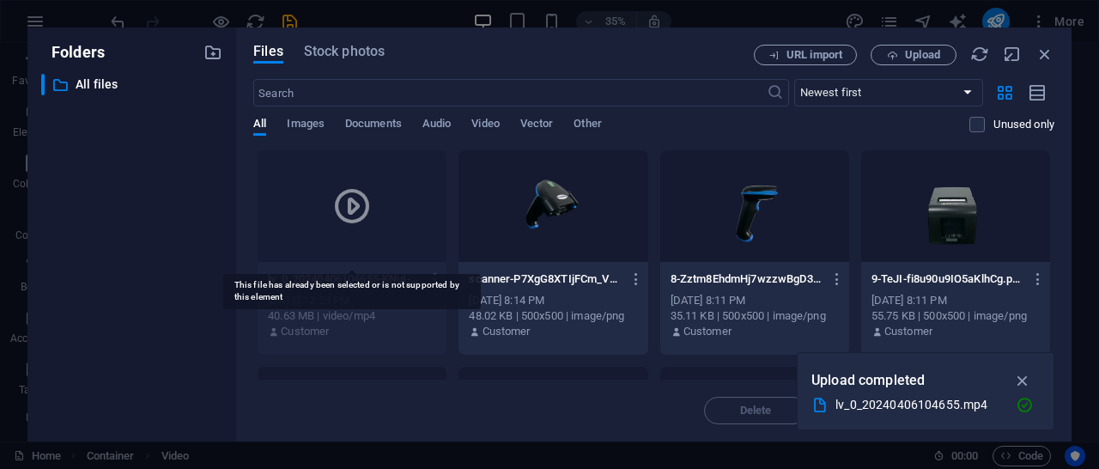
click at [348, 199] on icon at bounding box center [351, 205] width 41 height 41
click at [1039, 53] on icon "button" at bounding box center [1045, 54] width 19 height 19
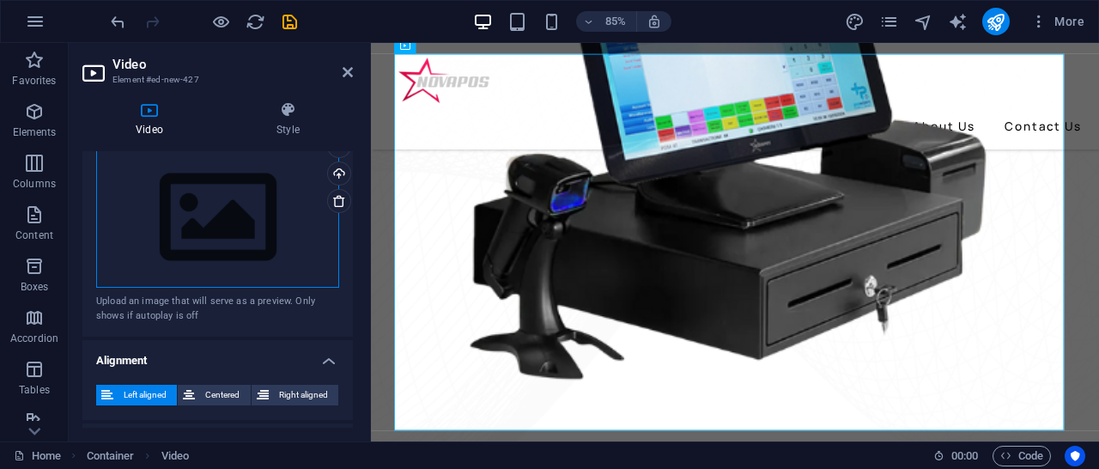
click at [223, 228] on div "Drag files here, click to choose files or select files from Files or our free s…" at bounding box center [217, 218] width 243 height 141
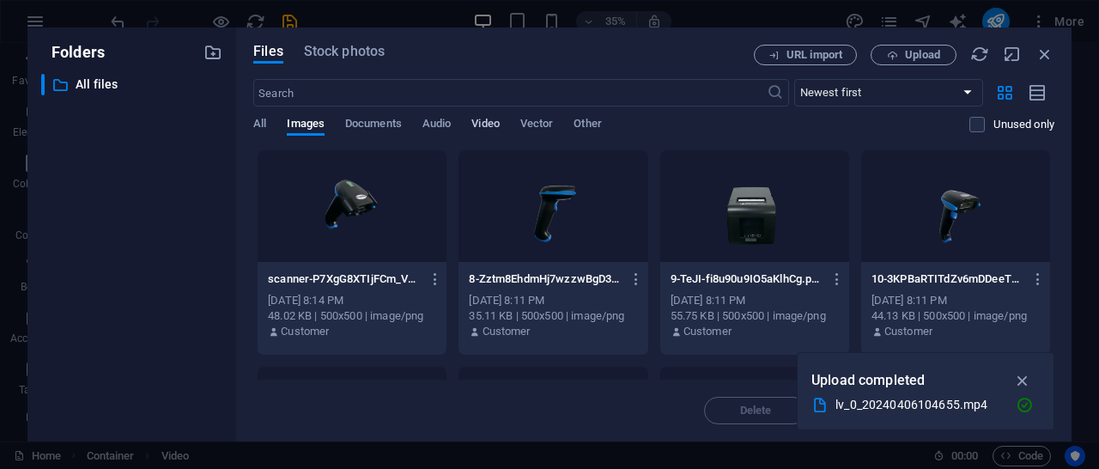
click at [483, 128] on span "Video" at bounding box center [484, 125] width 27 height 24
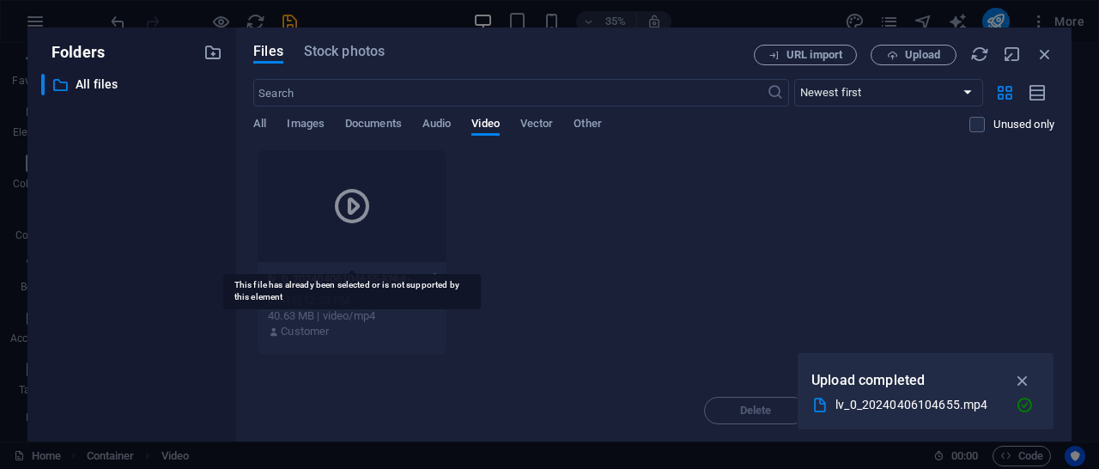
click at [340, 204] on icon at bounding box center [351, 205] width 41 height 41
click at [259, 126] on span "All" at bounding box center [259, 125] width 13 height 24
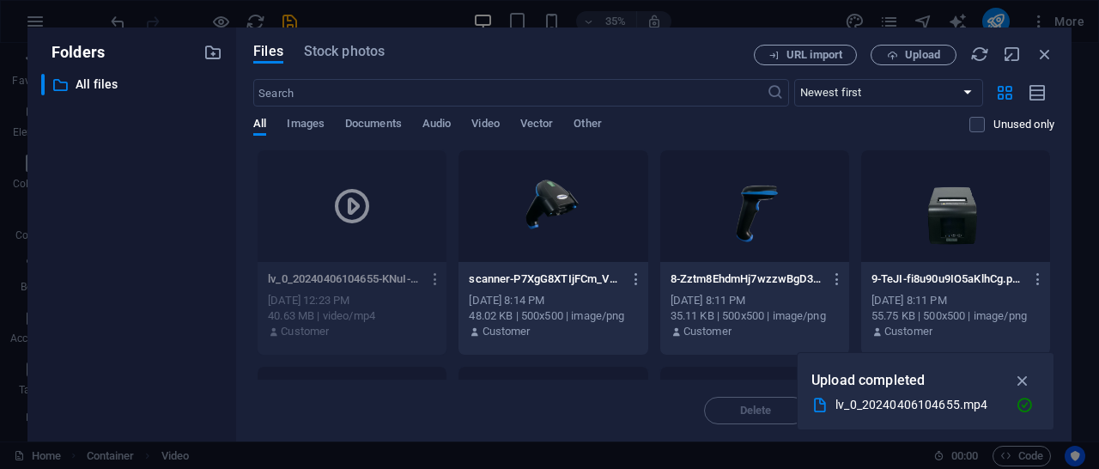
click at [436, 284] on icon "button" at bounding box center [436, 278] width 16 height 15
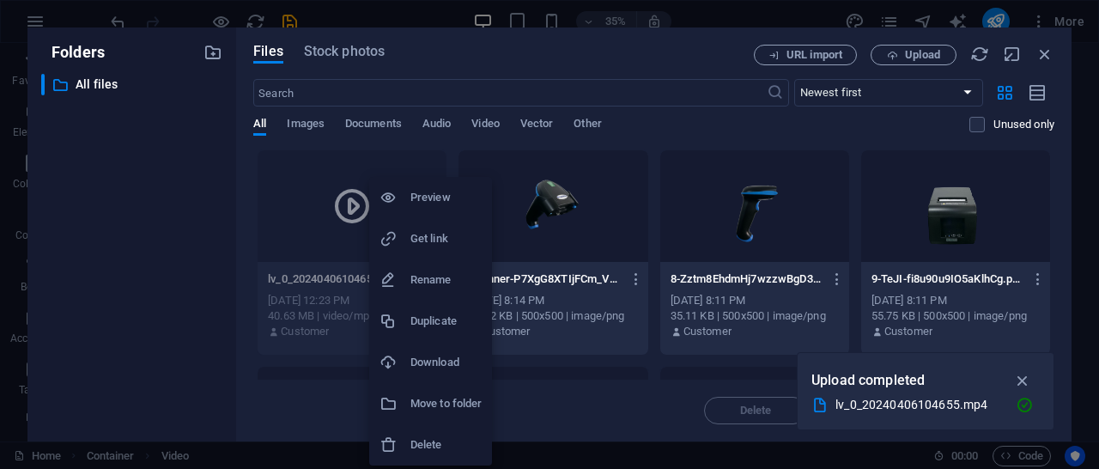
click at [441, 460] on li "Delete" at bounding box center [430, 444] width 123 height 41
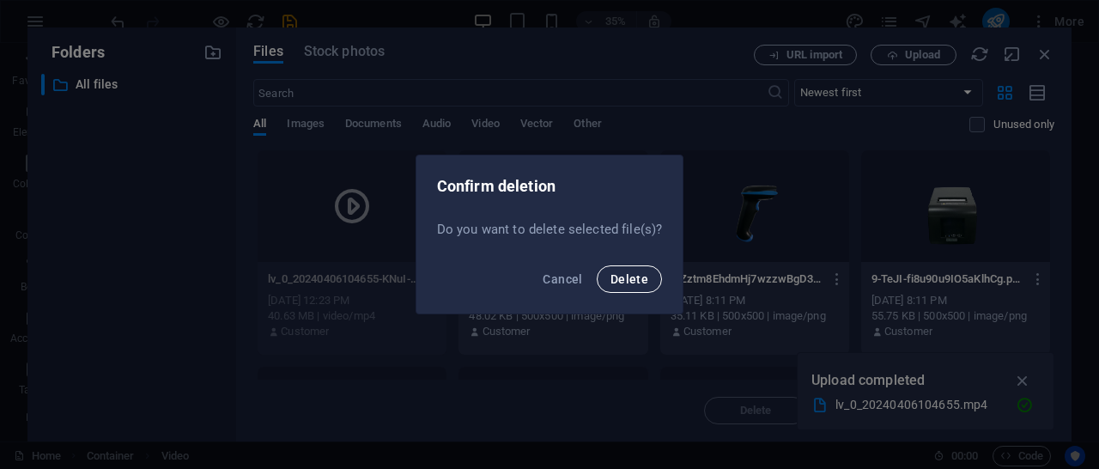
click at [617, 289] on button "Delete" at bounding box center [629, 278] width 65 height 27
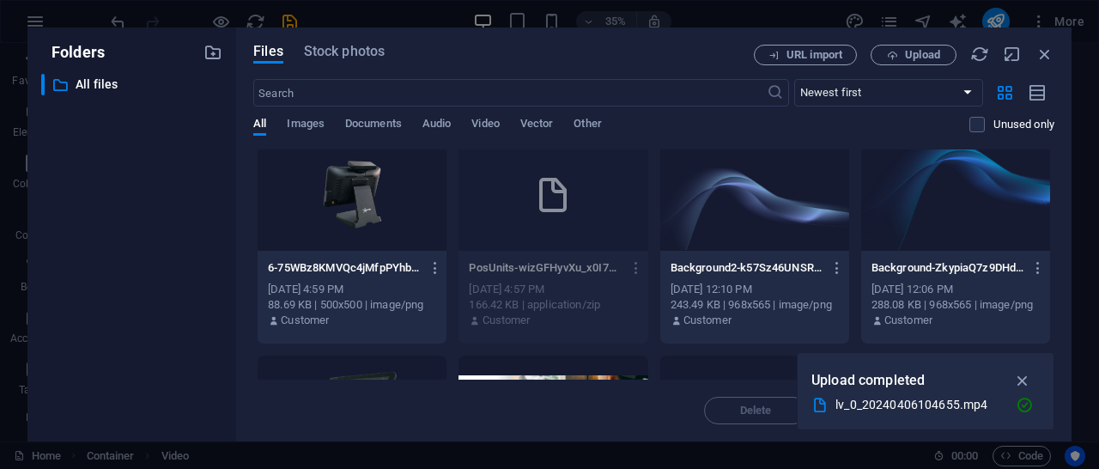
scroll to position [441, 0]
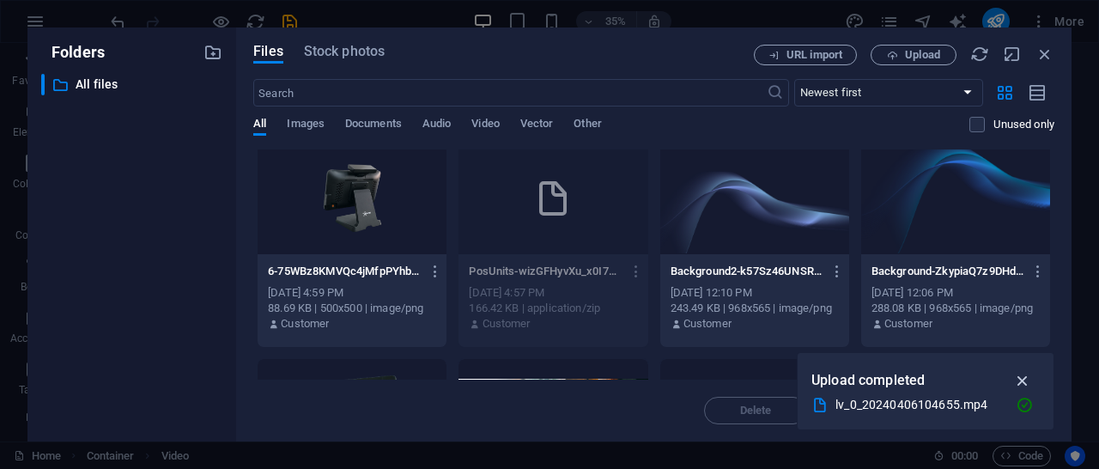
click at [1027, 384] on icon "button" at bounding box center [1023, 380] width 20 height 19
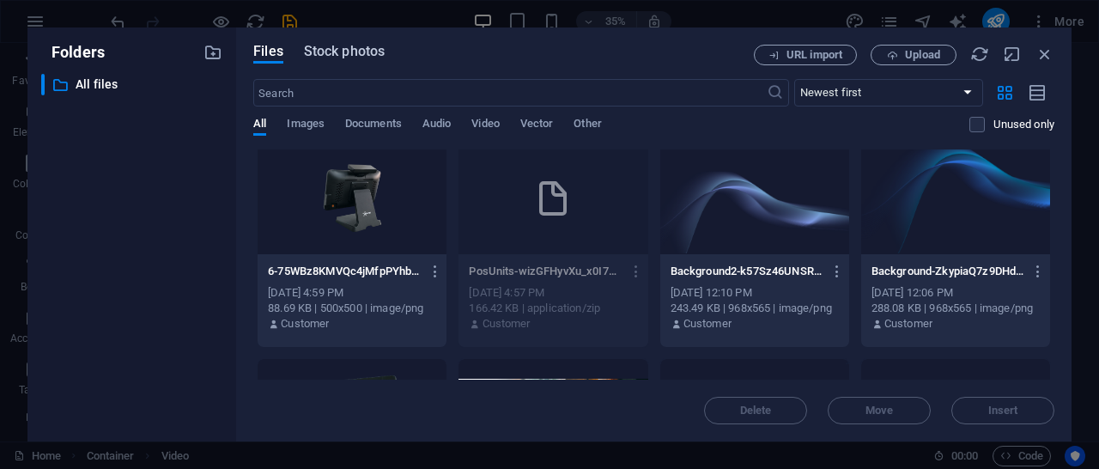
click at [373, 50] on span "Stock photos" at bounding box center [344, 51] width 81 height 21
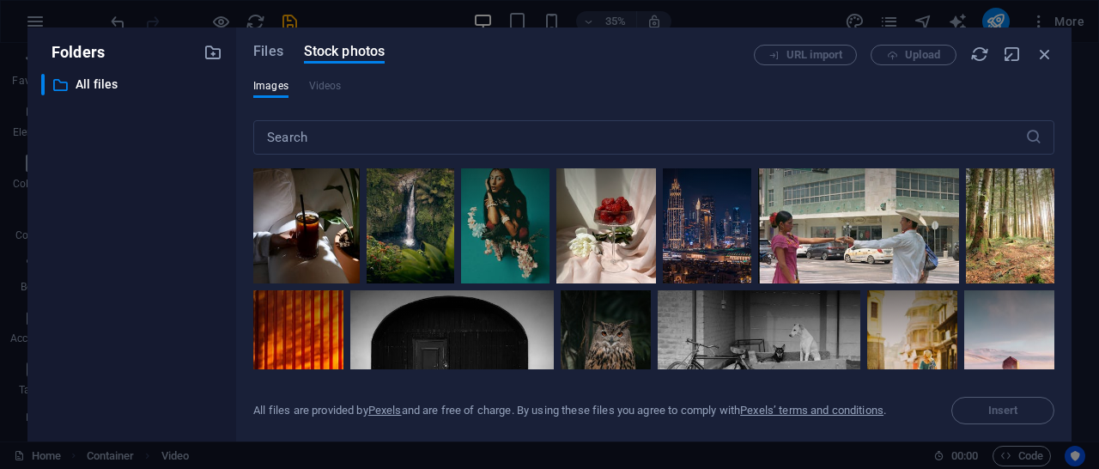
scroll to position [0, 0]
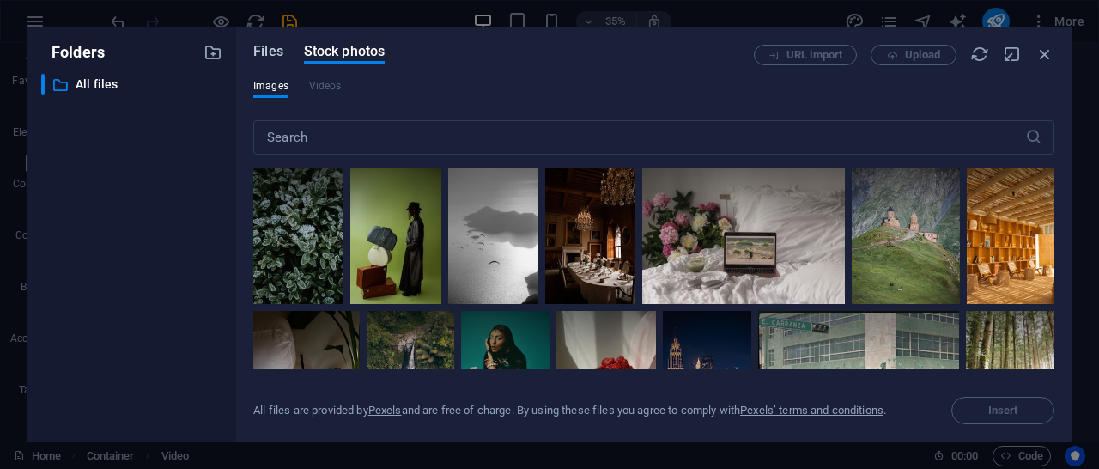
click at [265, 51] on span "Files" at bounding box center [268, 51] width 30 height 21
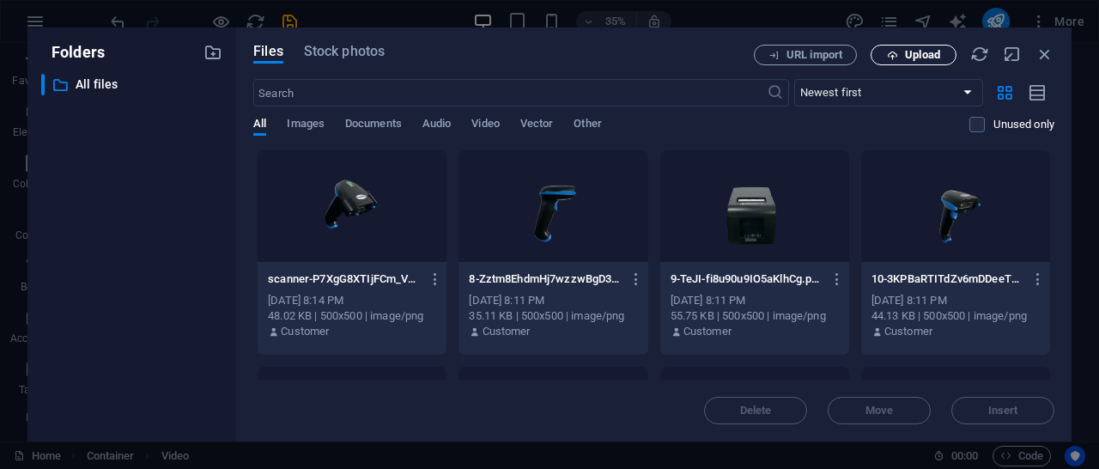
click at [911, 57] on span "Upload" at bounding box center [922, 55] width 35 height 10
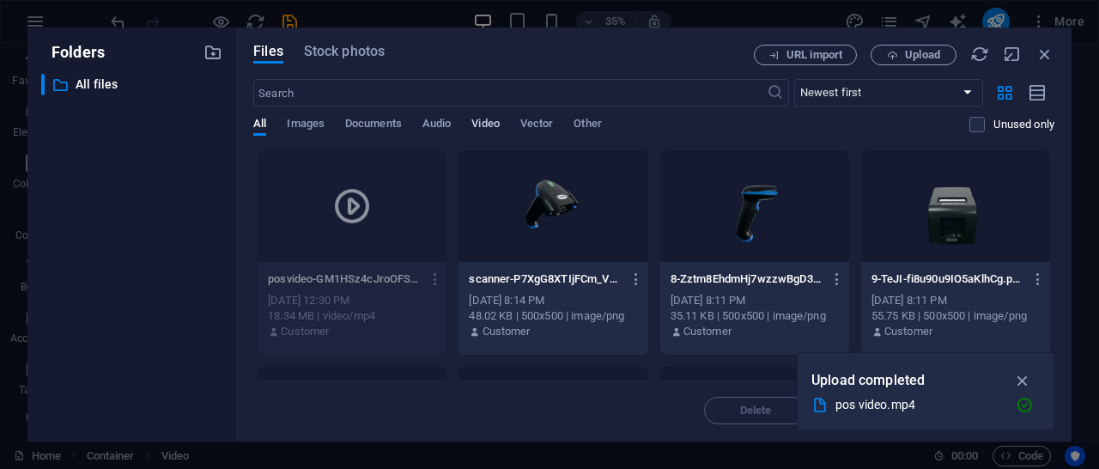
click at [496, 120] on span "Video" at bounding box center [484, 125] width 27 height 24
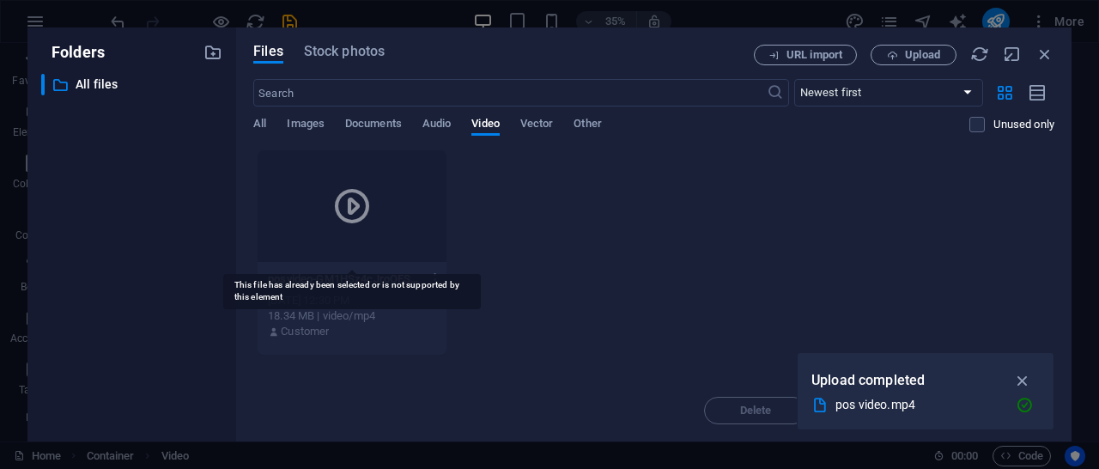
click at [356, 208] on icon at bounding box center [351, 205] width 41 height 41
click at [264, 123] on span "All" at bounding box center [259, 125] width 13 height 24
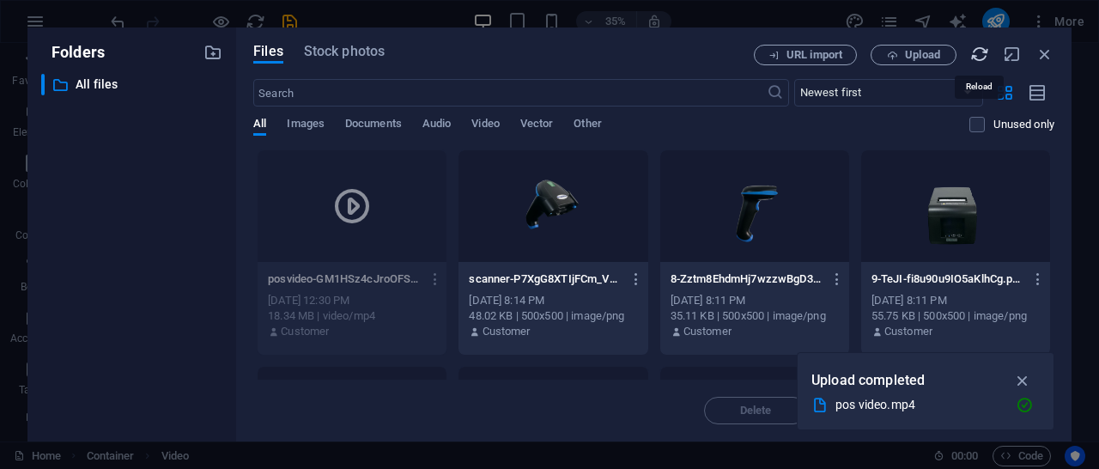
click at [981, 54] on icon "button" at bounding box center [979, 54] width 19 height 19
click at [412, 241] on div at bounding box center [352, 206] width 189 height 112
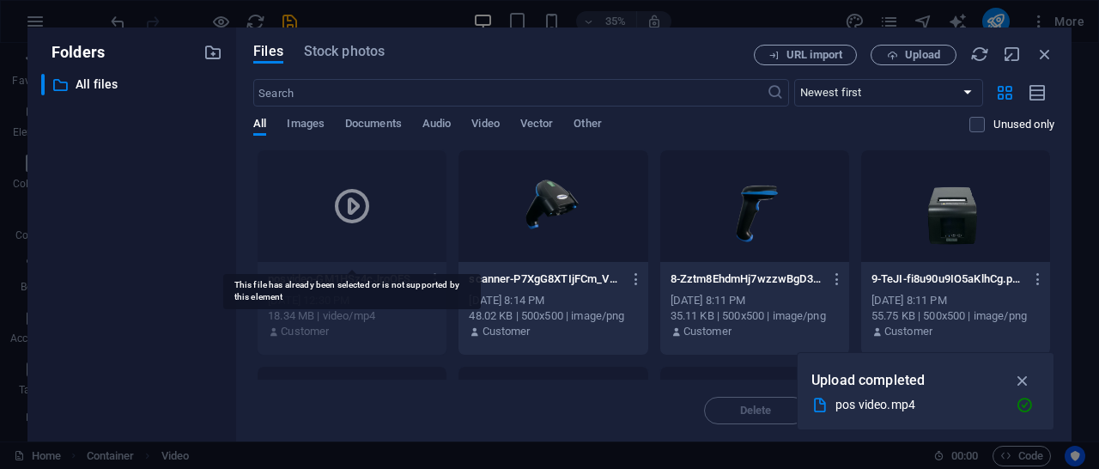
click at [412, 241] on div at bounding box center [352, 206] width 189 height 112
click at [432, 238] on div at bounding box center [352, 206] width 189 height 112
click at [440, 230] on div at bounding box center [352, 206] width 189 height 112
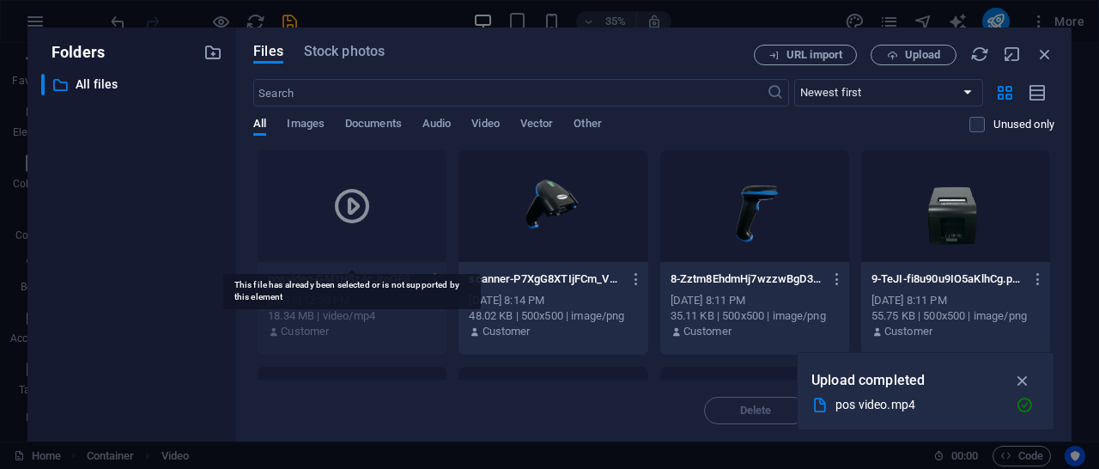
click at [434, 240] on div at bounding box center [352, 206] width 189 height 112
click at [433, 243] on div at bounding box center [352, 206] width 189 height 112
drag, startPoint x: 428, startPoint y: 245, endPoint x: 1010, endPoint y: 256, distance: 582.4
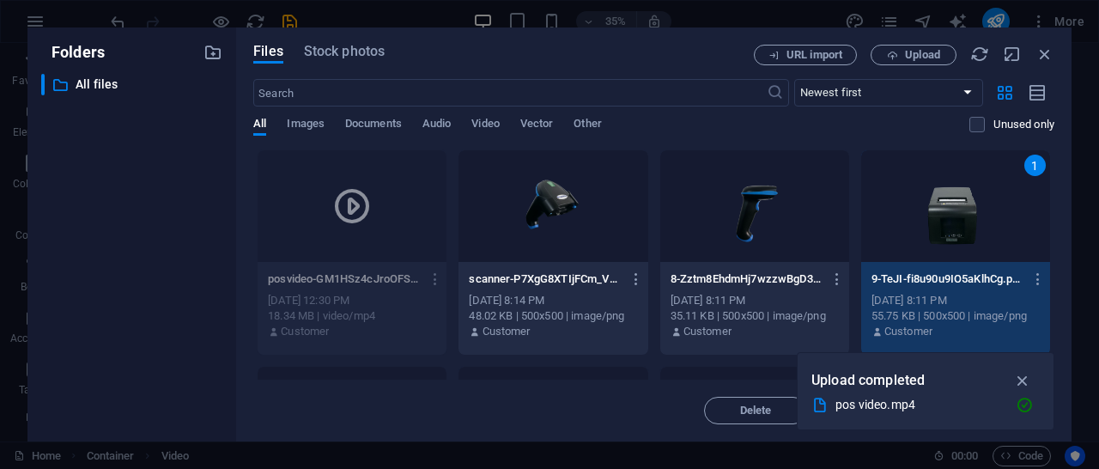
click at [68, 193] on div "​ All files All files" at bounding box center [131, 251] width 181 height 354
click at [1043, 52] on icon "button" at bounding box center [1045, 54] width 19 height 19
